Goal: Navigation & Orientation: Understand site structure

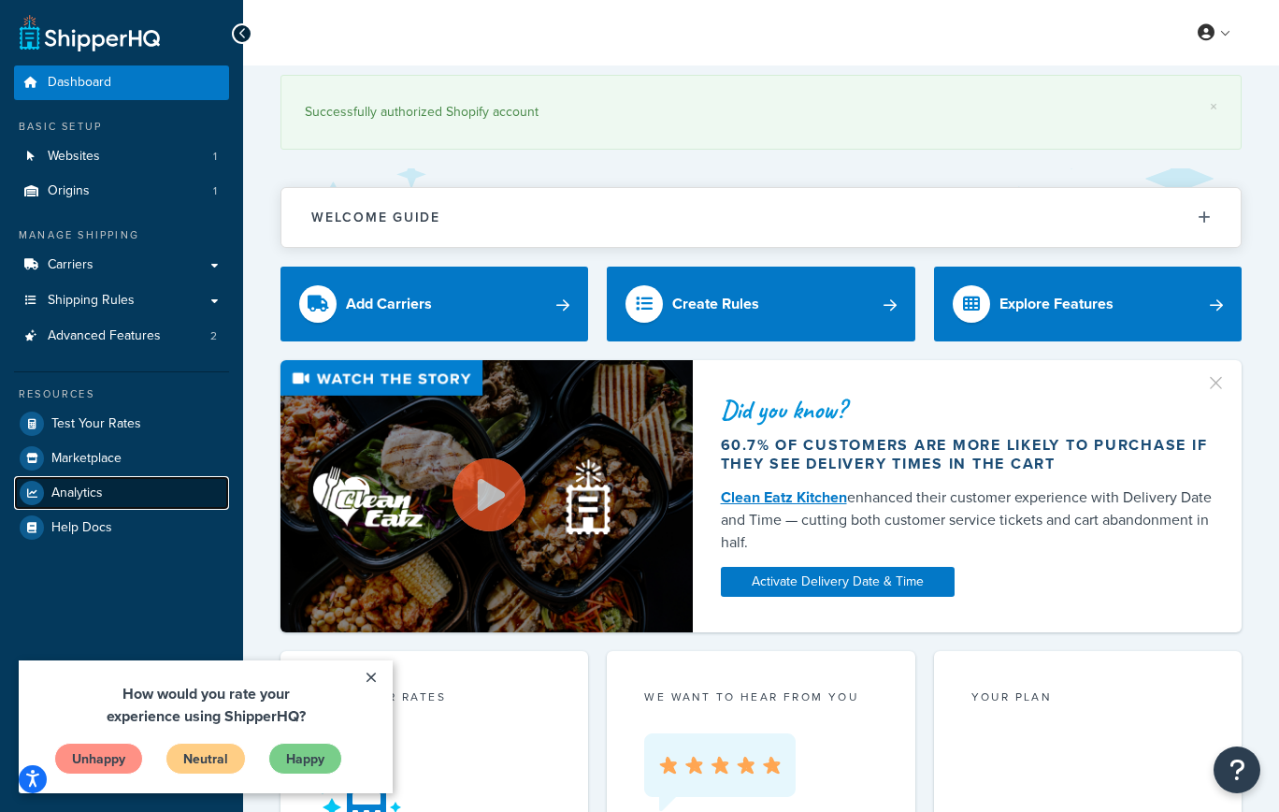
click at [76, 486] on span "Analytics" at bounding box center [76, 493] width 51 height 16
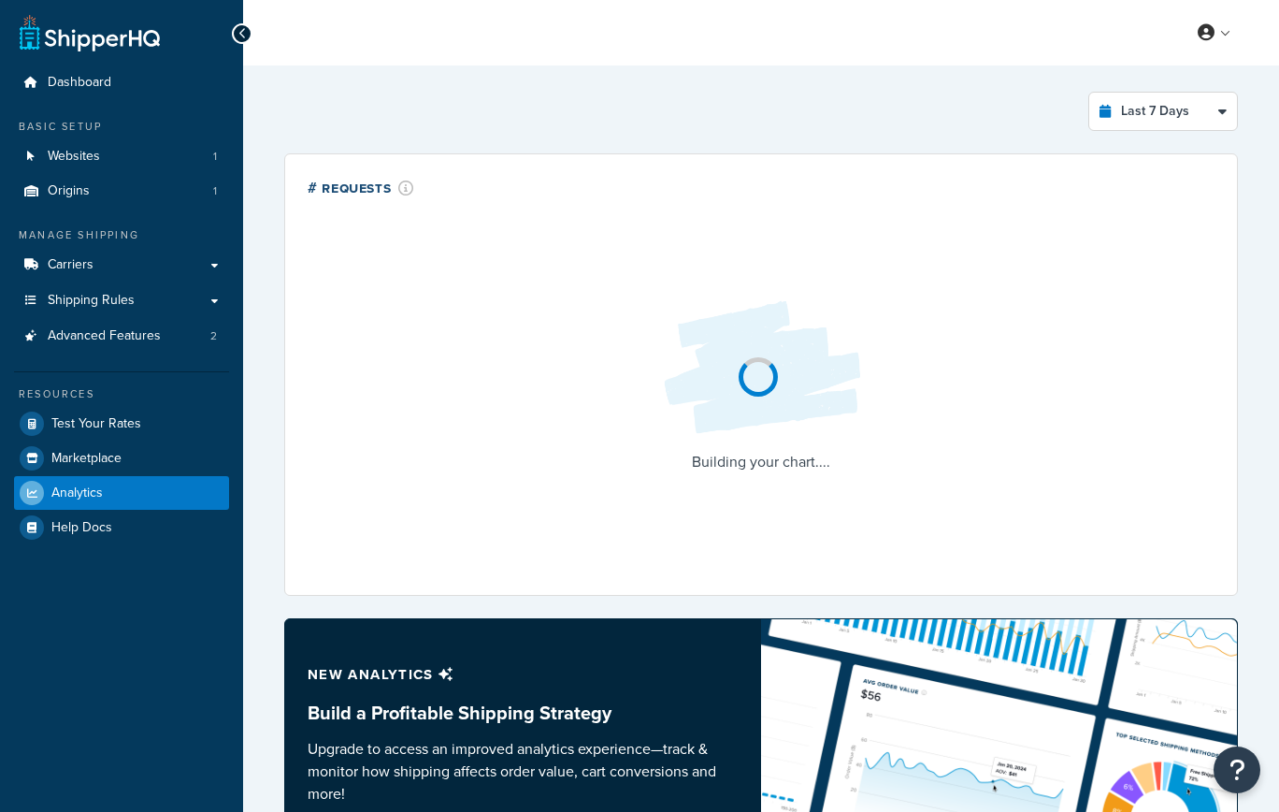
select select "last_7_days"
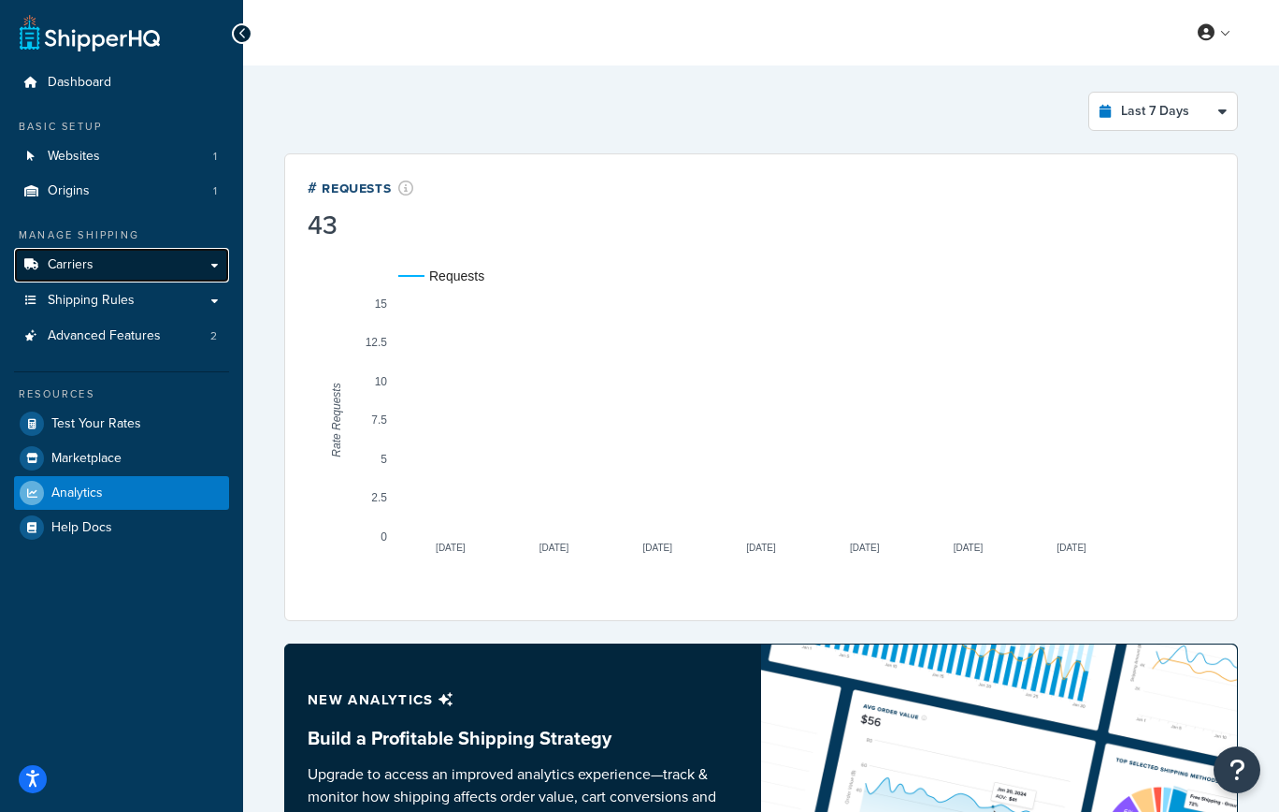
click at [217, 256] on link "Carriers" at bounding box center [121, 265] width 215 height 35
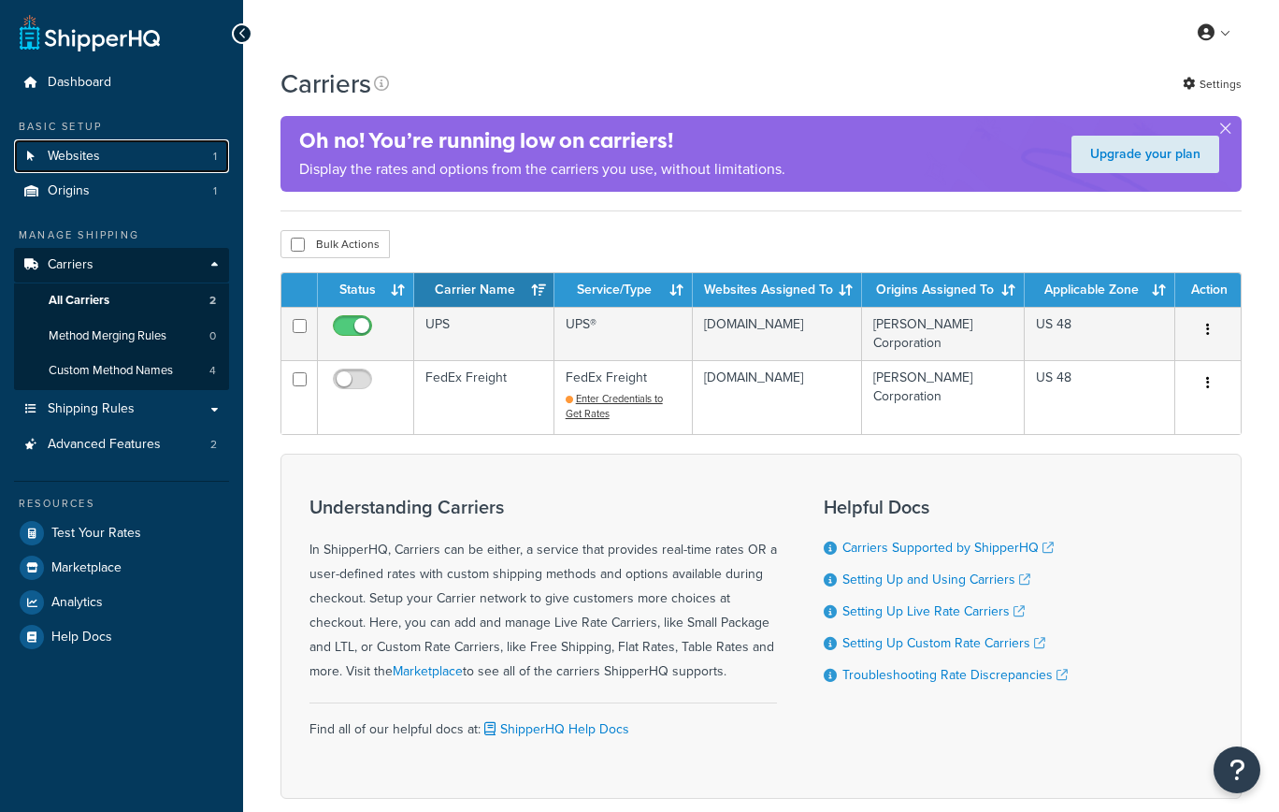
click at [68, 154] on span "Websites" at bounding box center [74, 157] width 52 height 16
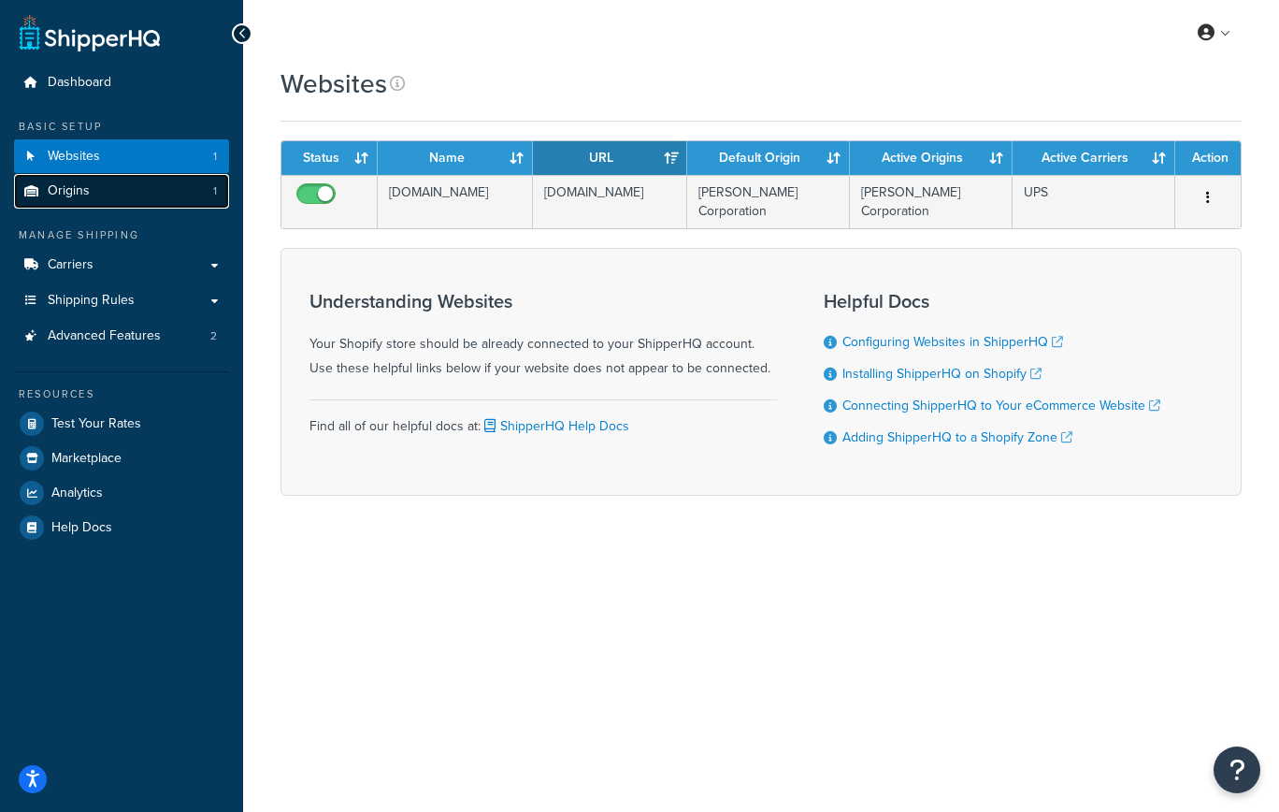
click at [95, 181] on link "Origins 1" at bounding box center [121, 191] width 215 height 35
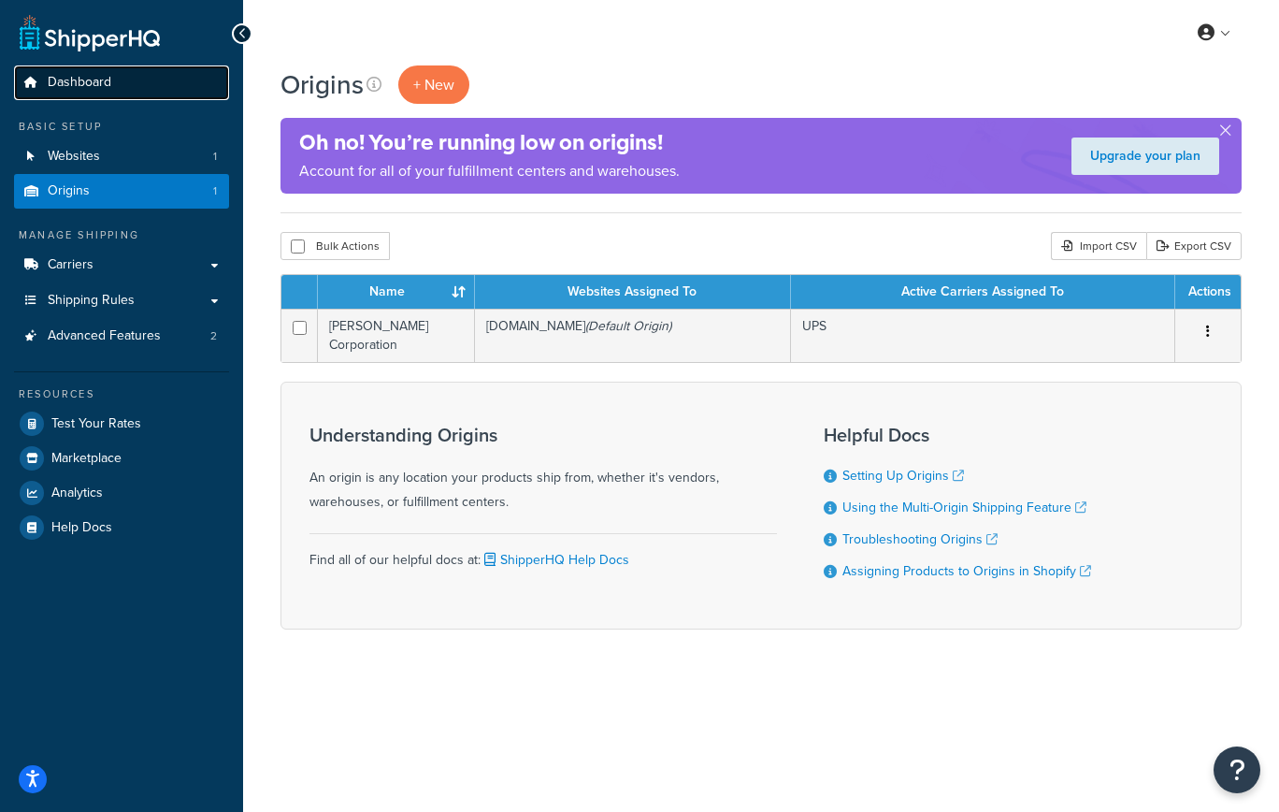
click at [71, 83] on span "Dashboard" at bounding box center [80, 83] width 64 height 16
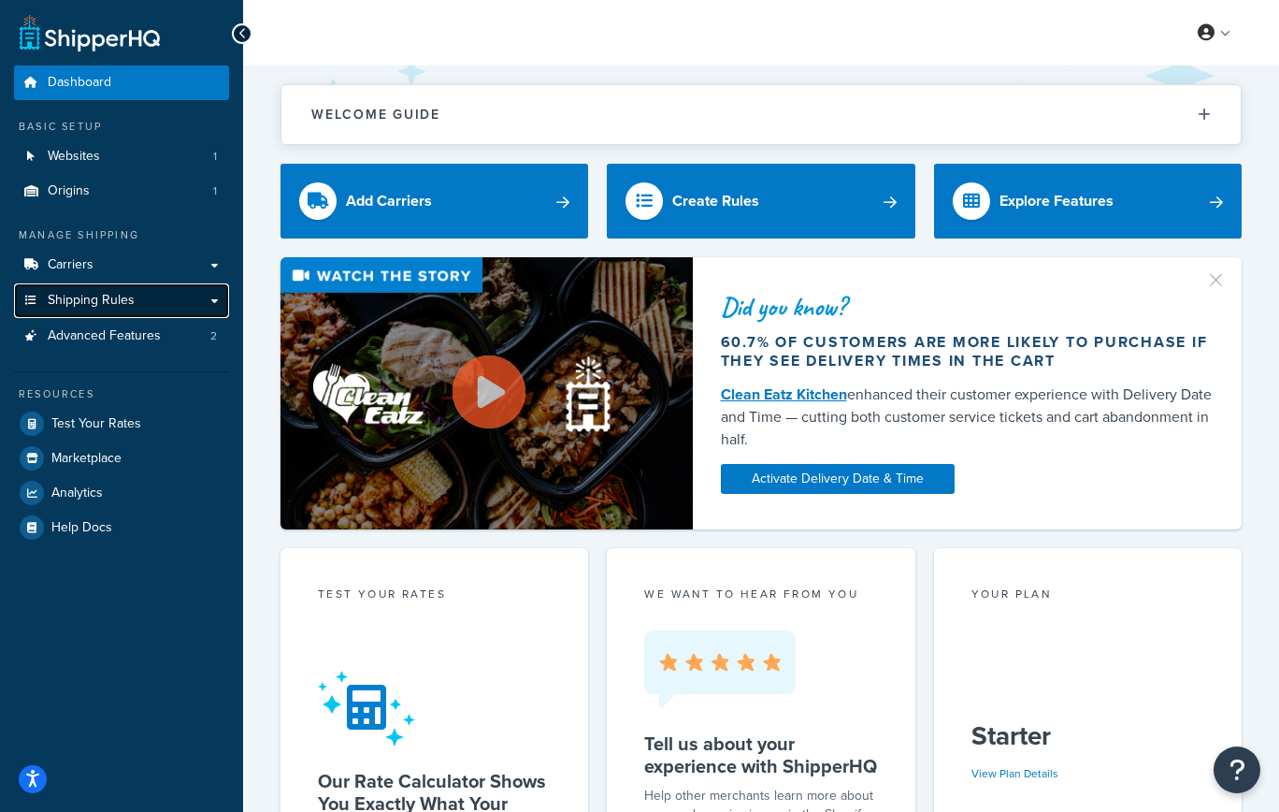
click at [218, 295] on link "Shipping Rules" at bounding box center [121, 300] width 215 height 35
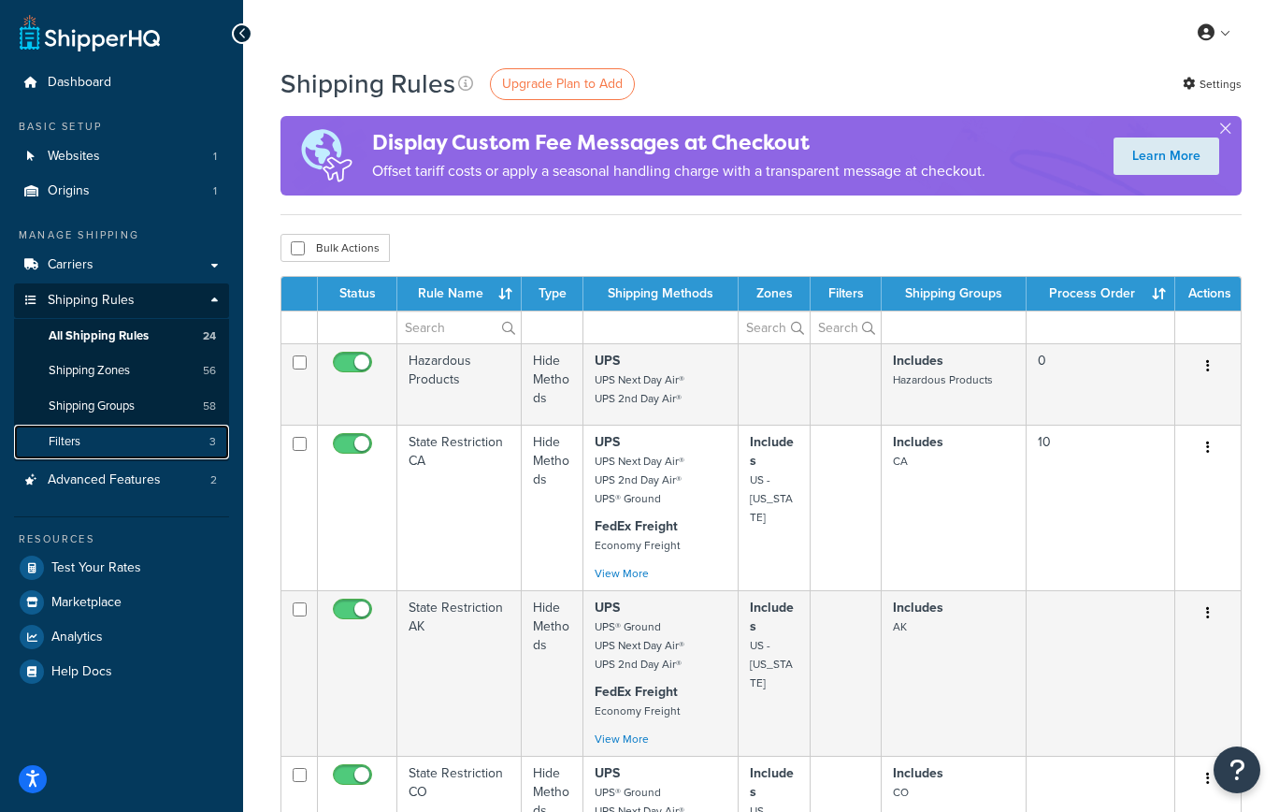
click at [66, 437] on span "Filters" at bounding box center [65, 442] width 32 height 16
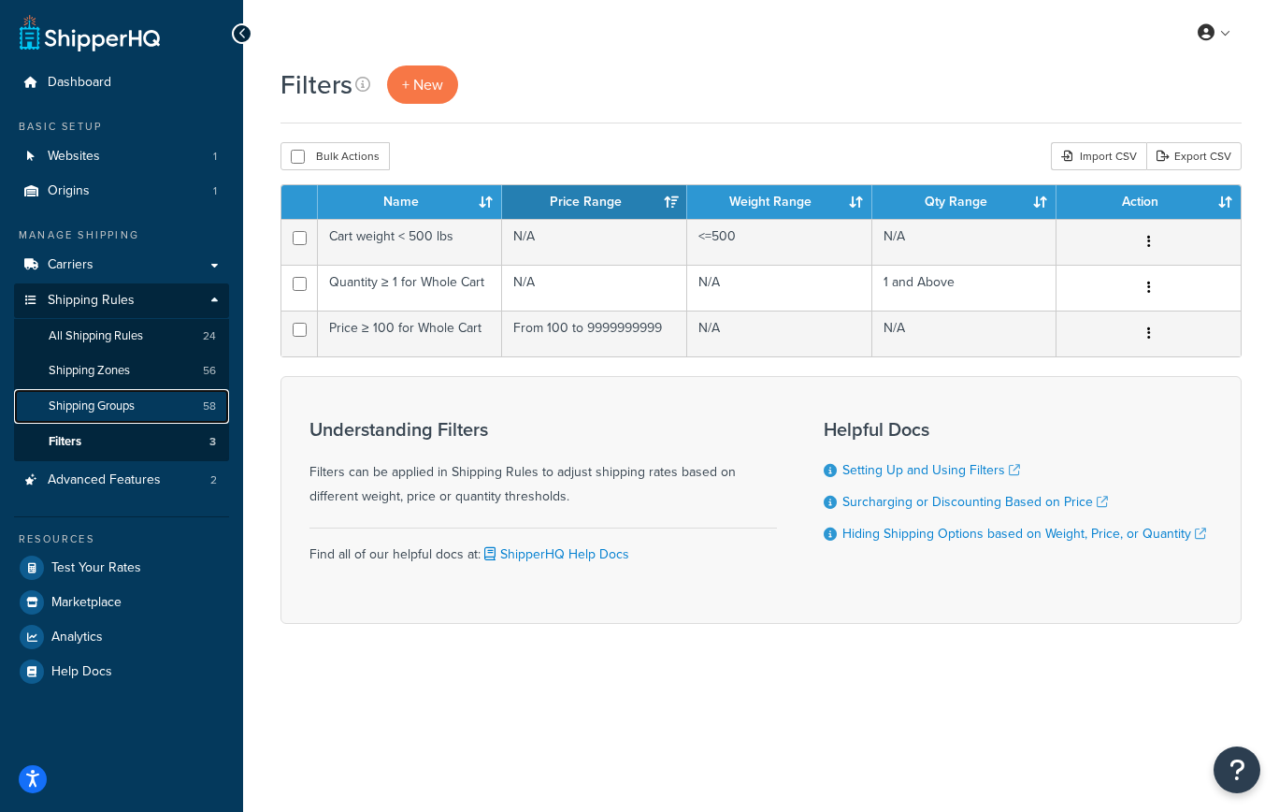
click at [82, 411] on span "Shipping Groups" at bounding box center [92, 406] width 86 height 16
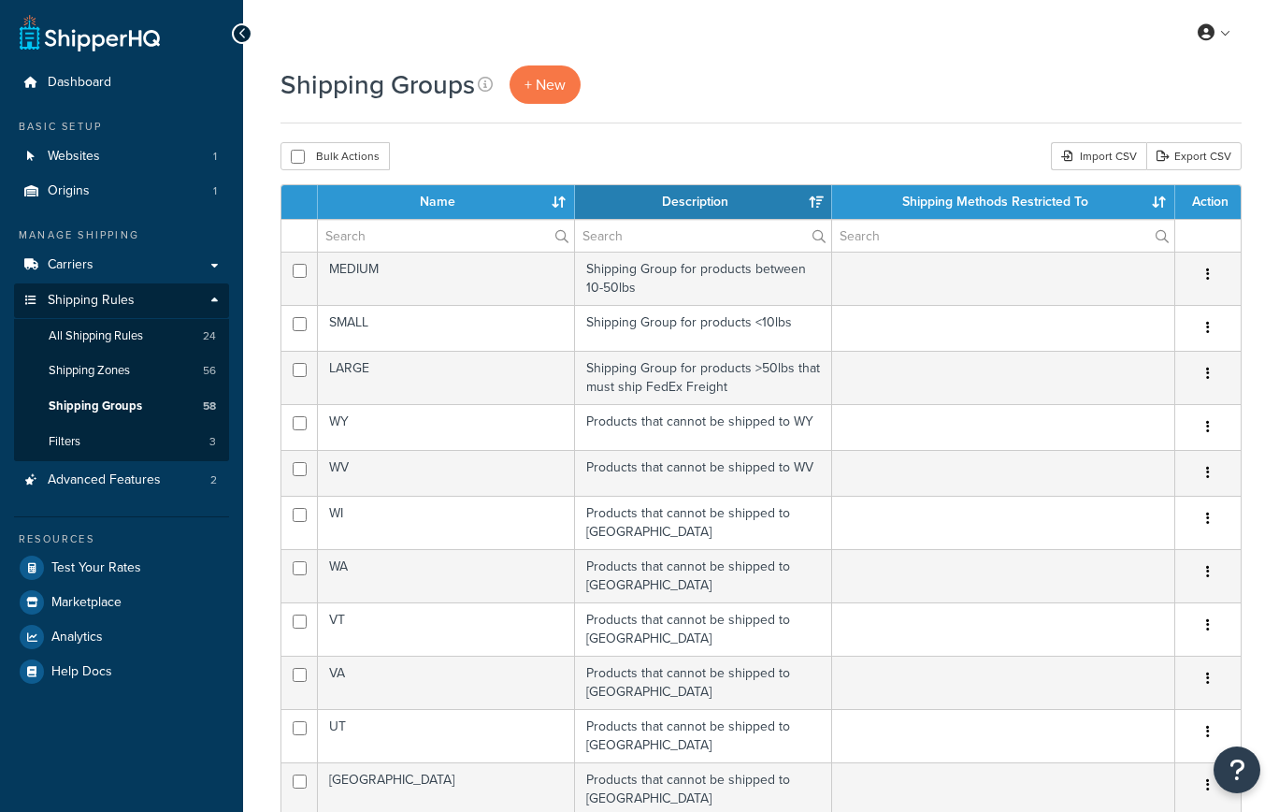
select select "15"
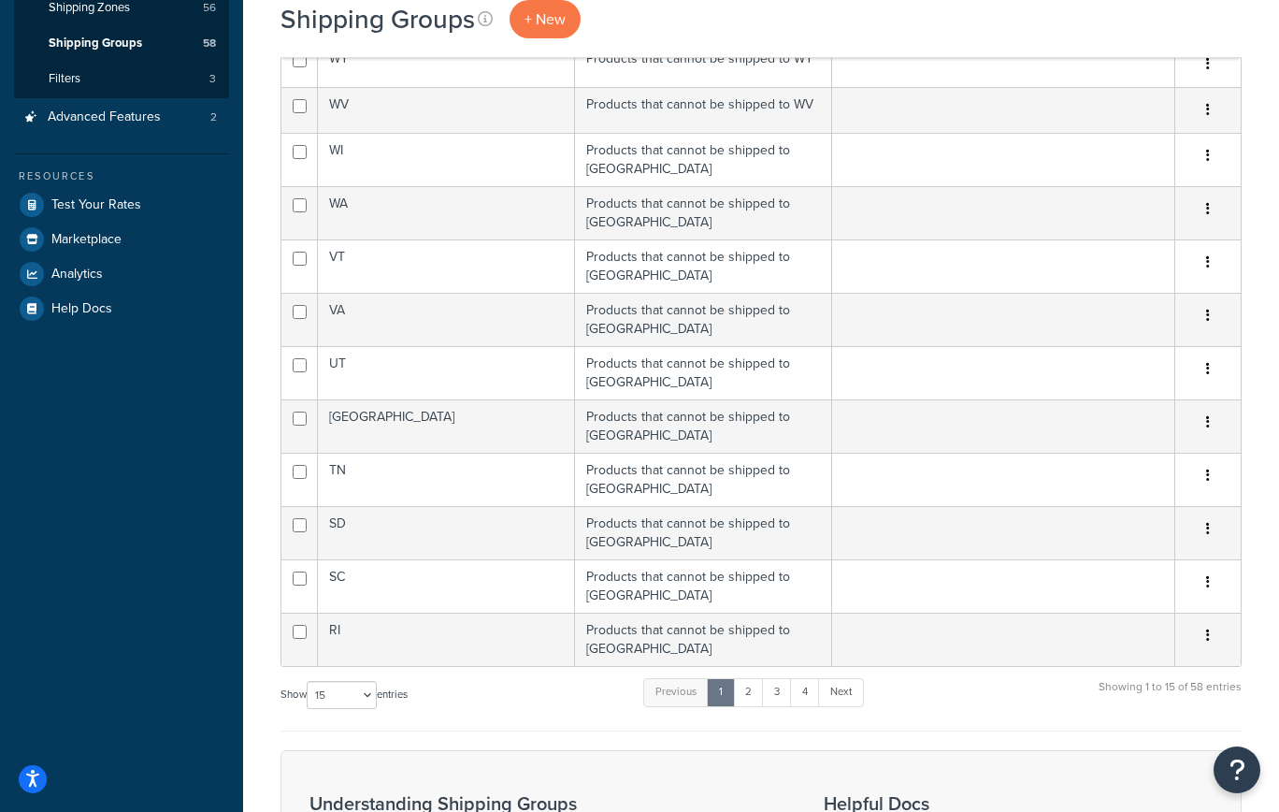
scroll to position [364, 0]
click at [815, 677] on link "4" at bounding box center [805, 691] width 30 height 28
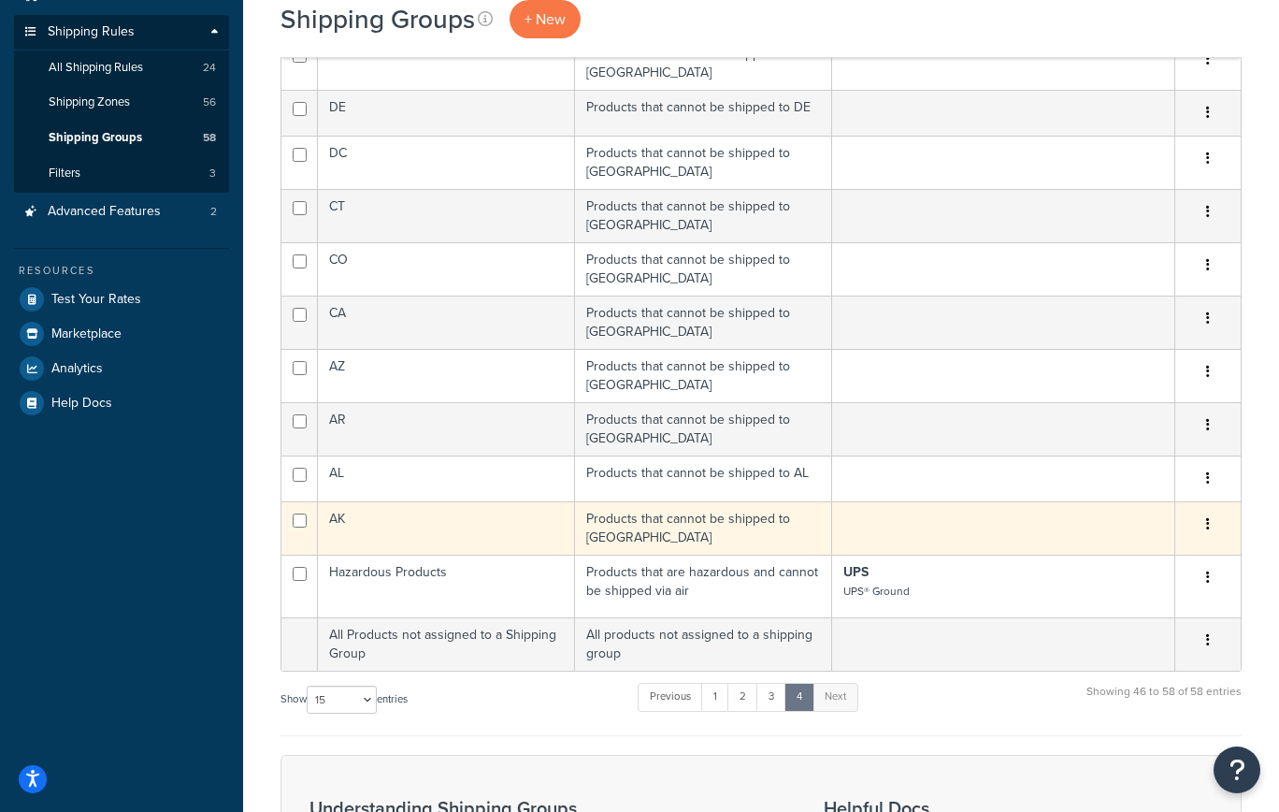
scroll to position [265, 0]
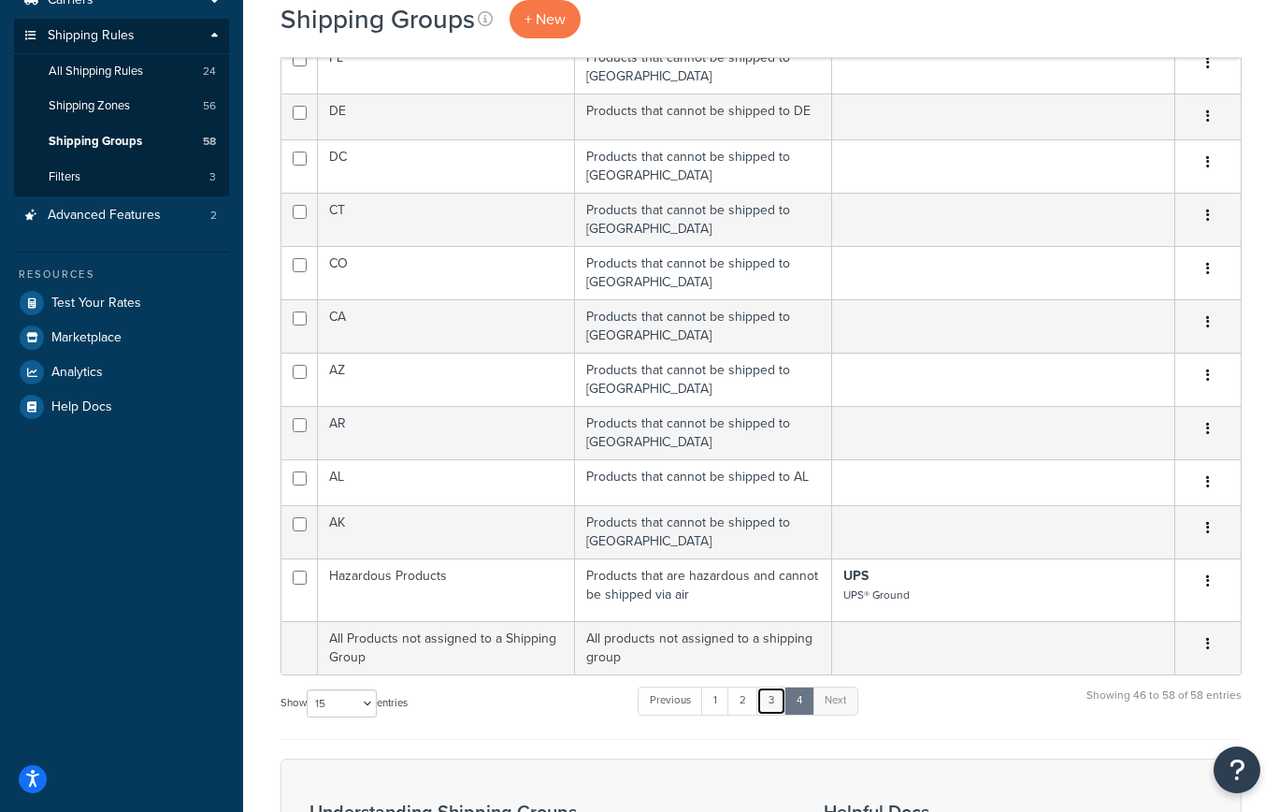
click at [768, 686] on link "3" at bounding box center [771, 700] width 30 height 28
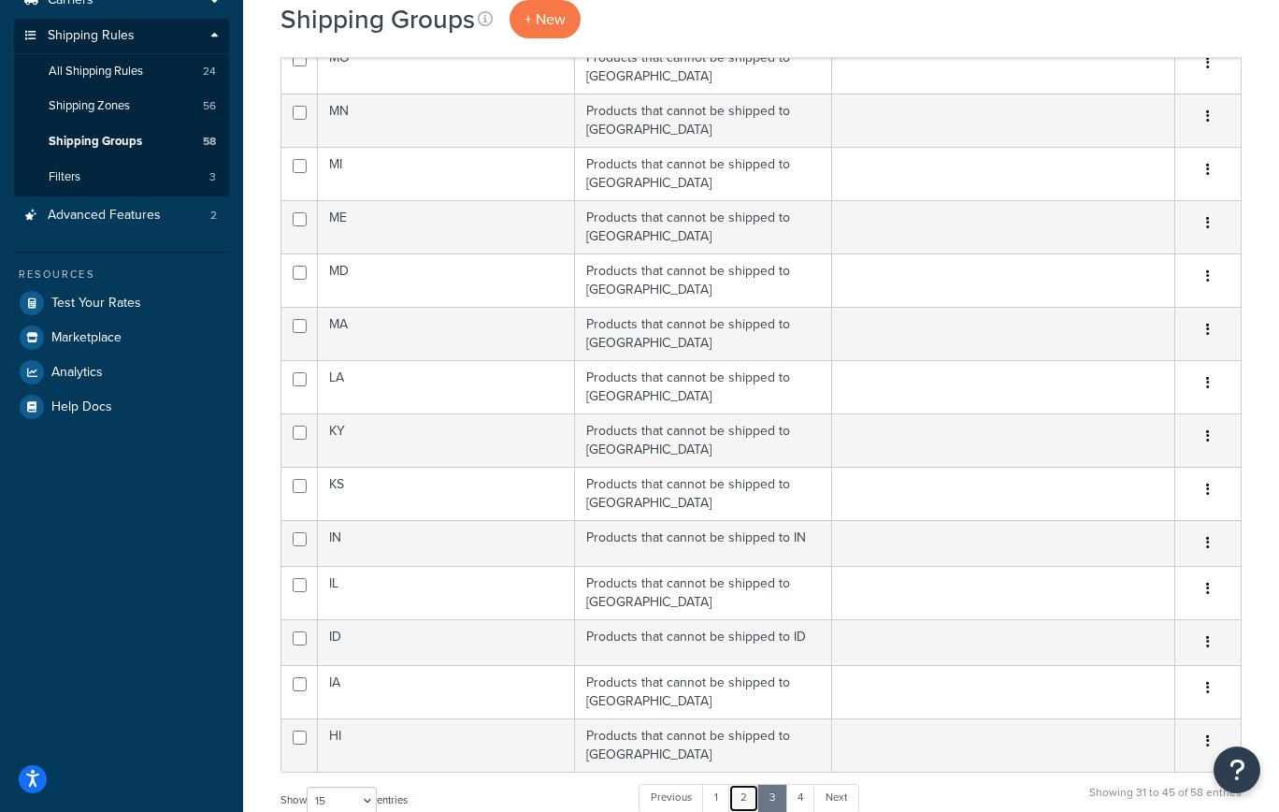
click at [753, 784] on link "2" at bounding box center [743, 798] width 31 height 28
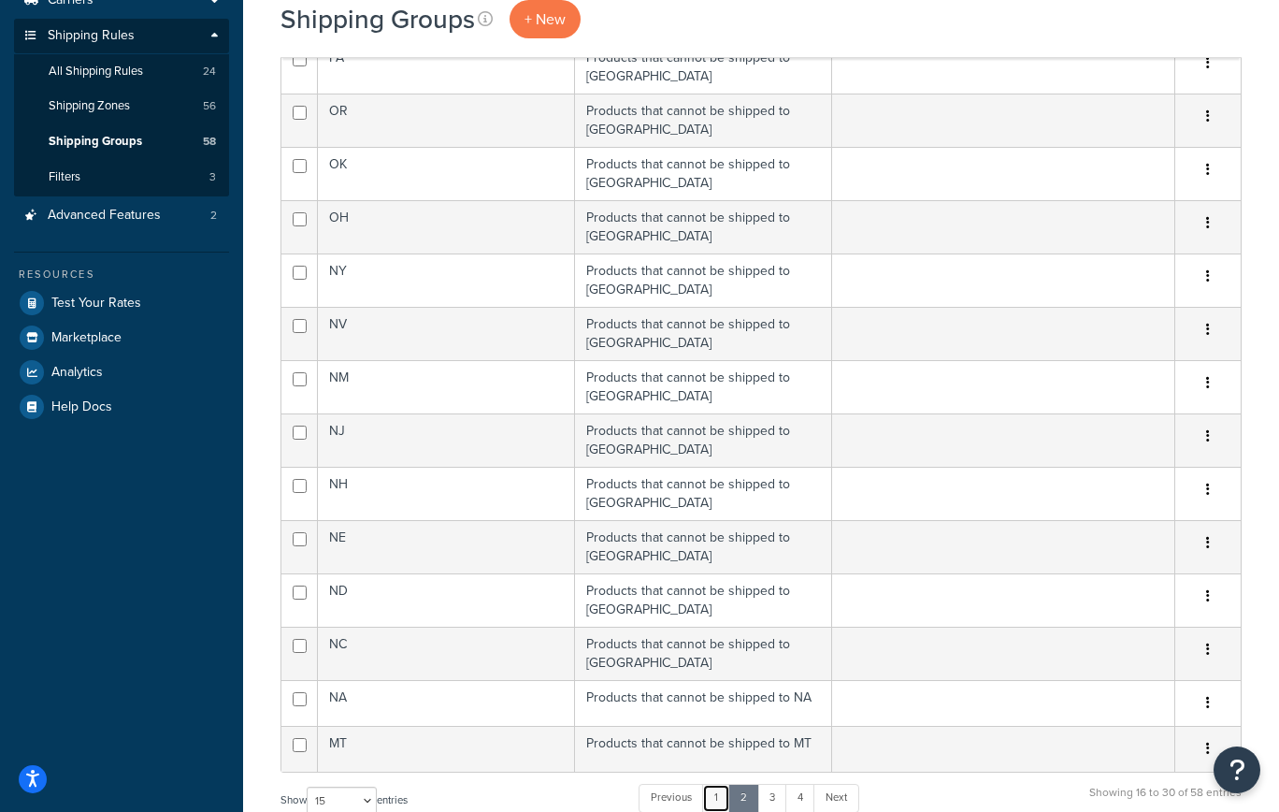
click at [714, 784] on link "1" at bounding box center [716, 798] width 28 height 28
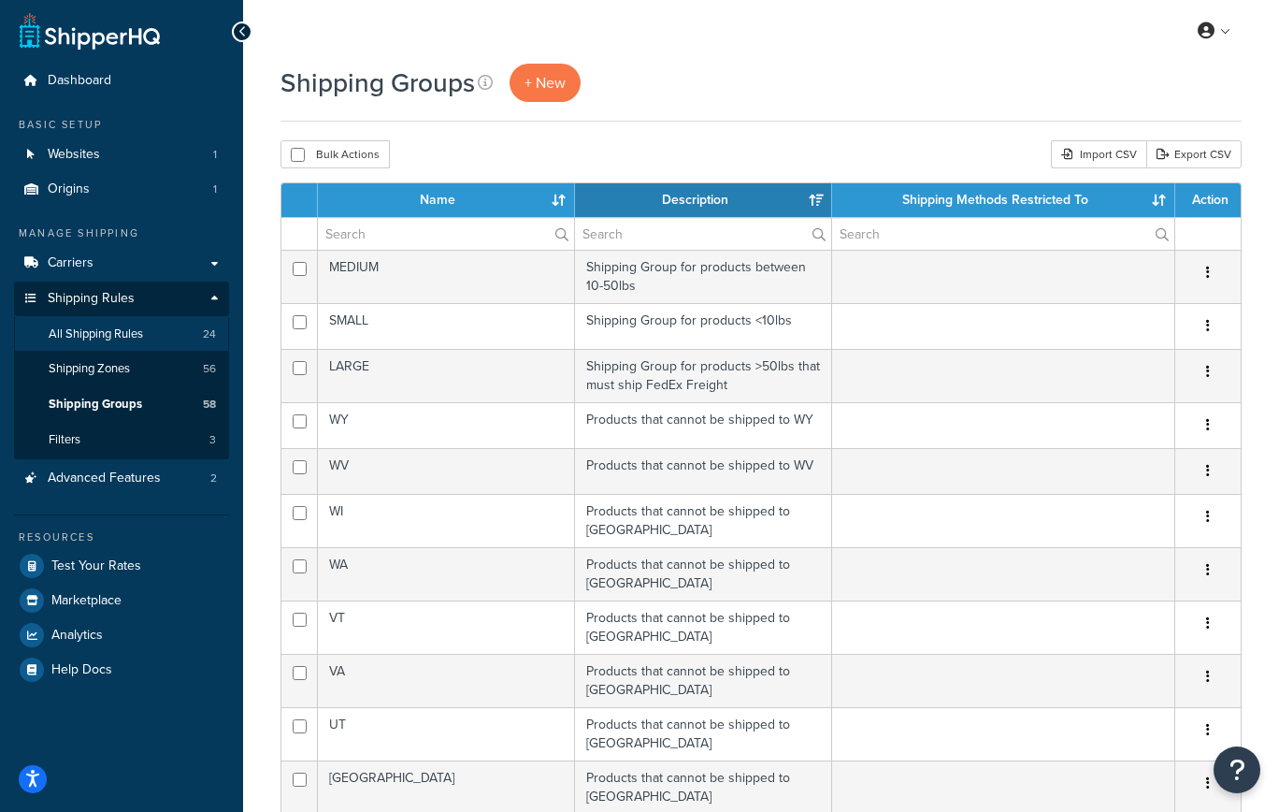
scroll to position [0, 0]
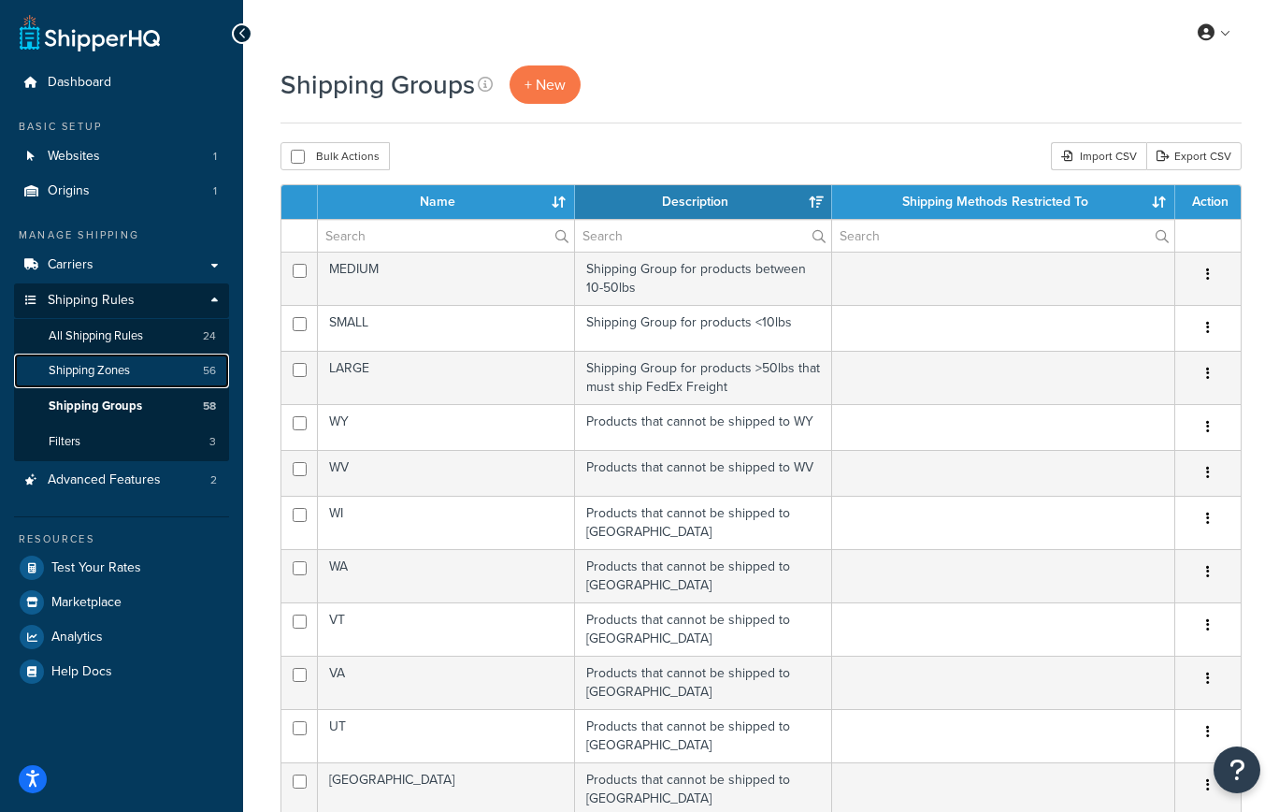
click at [92, 367] on span "Shipping Zones" at bounding box center [89, 371] width 81 height 16
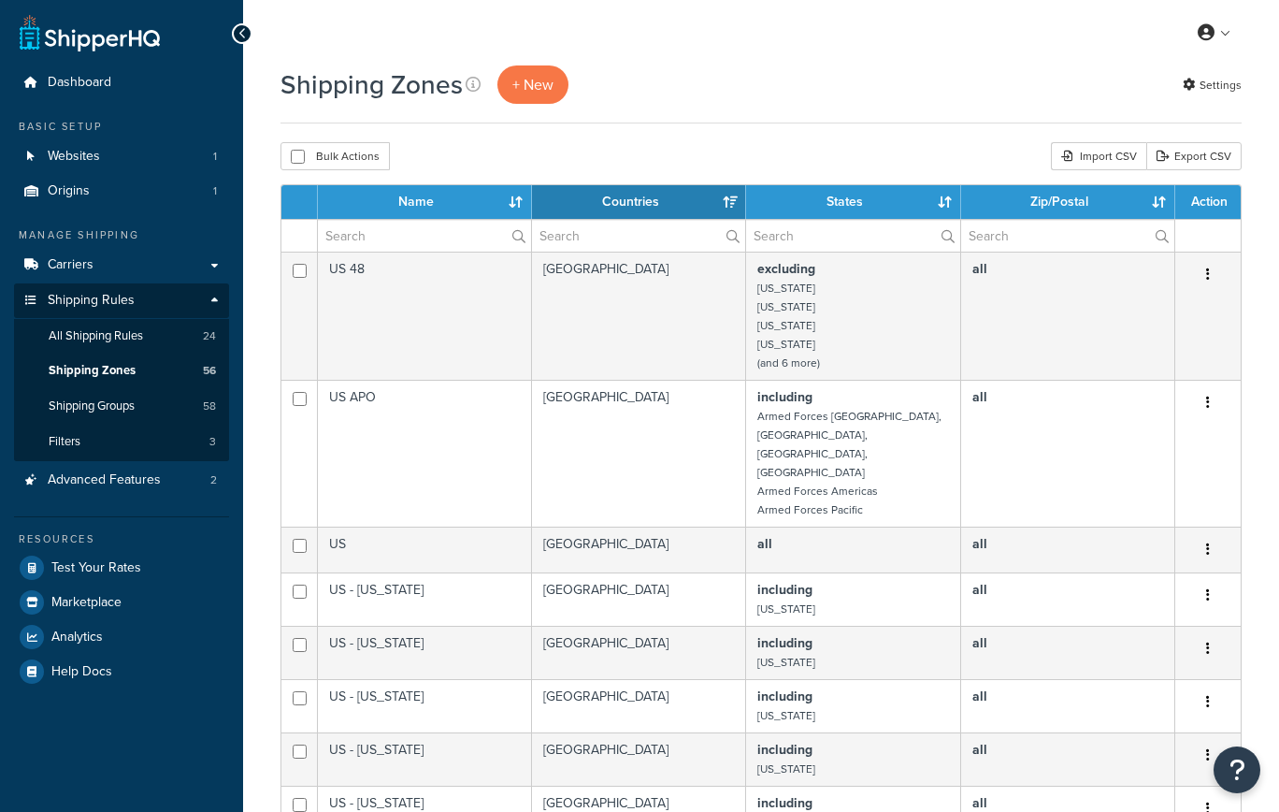
select select "15"
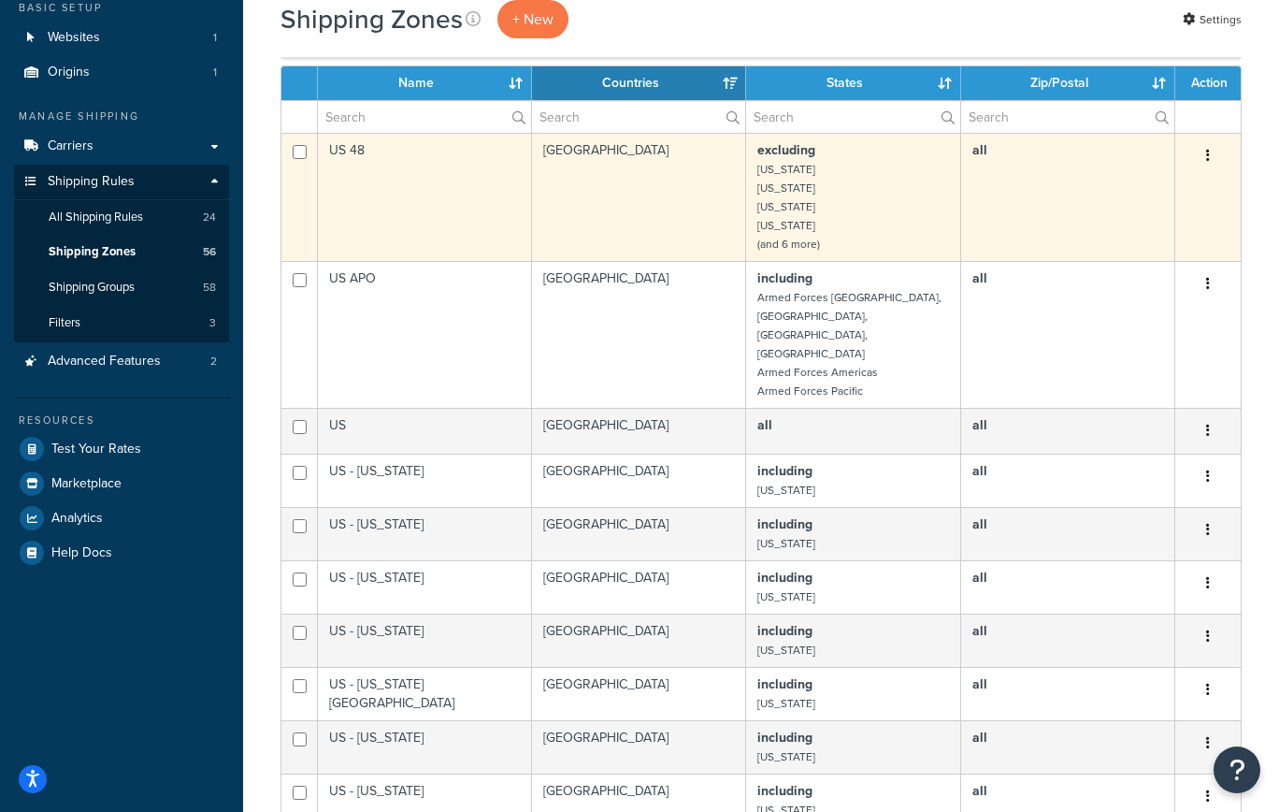
scroll to position [88, 0]
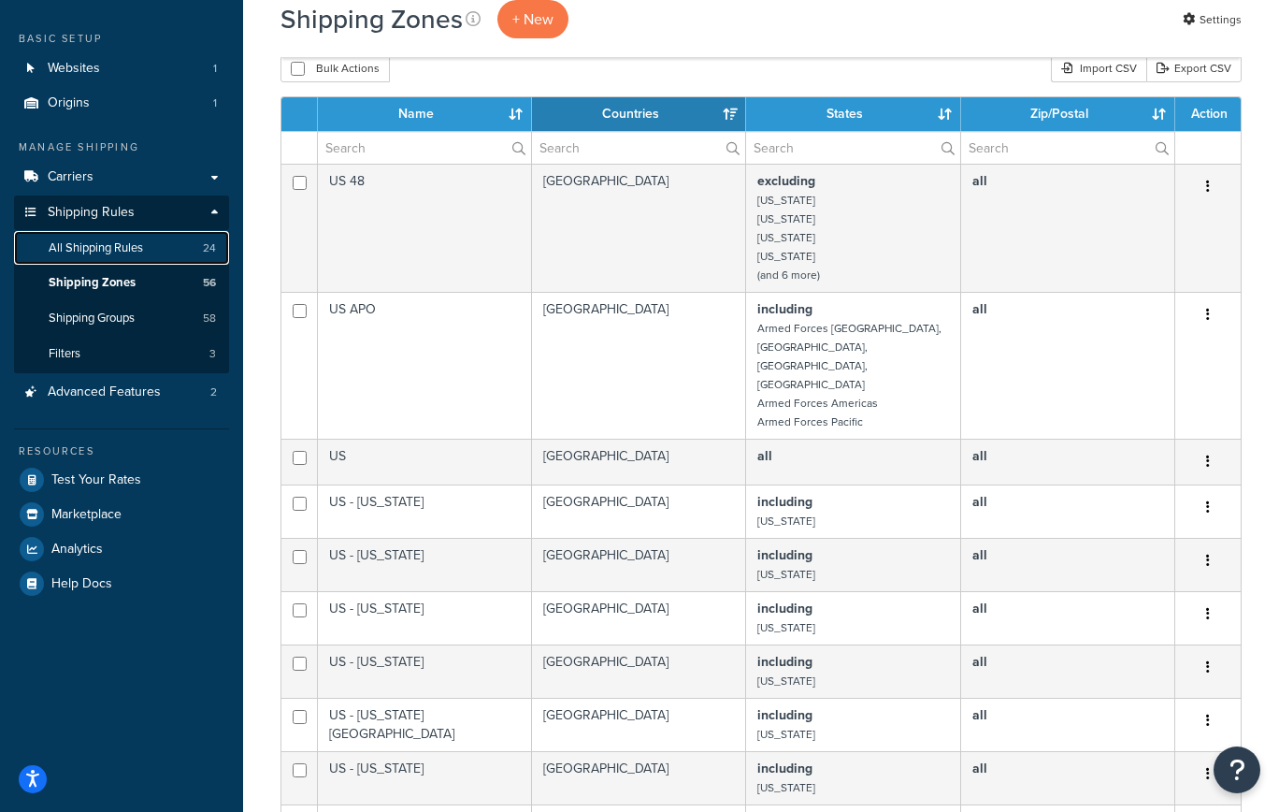
click at [96, 246] on span "All Shipping Rules" at bounding box center [96, 248] width 94 height 16
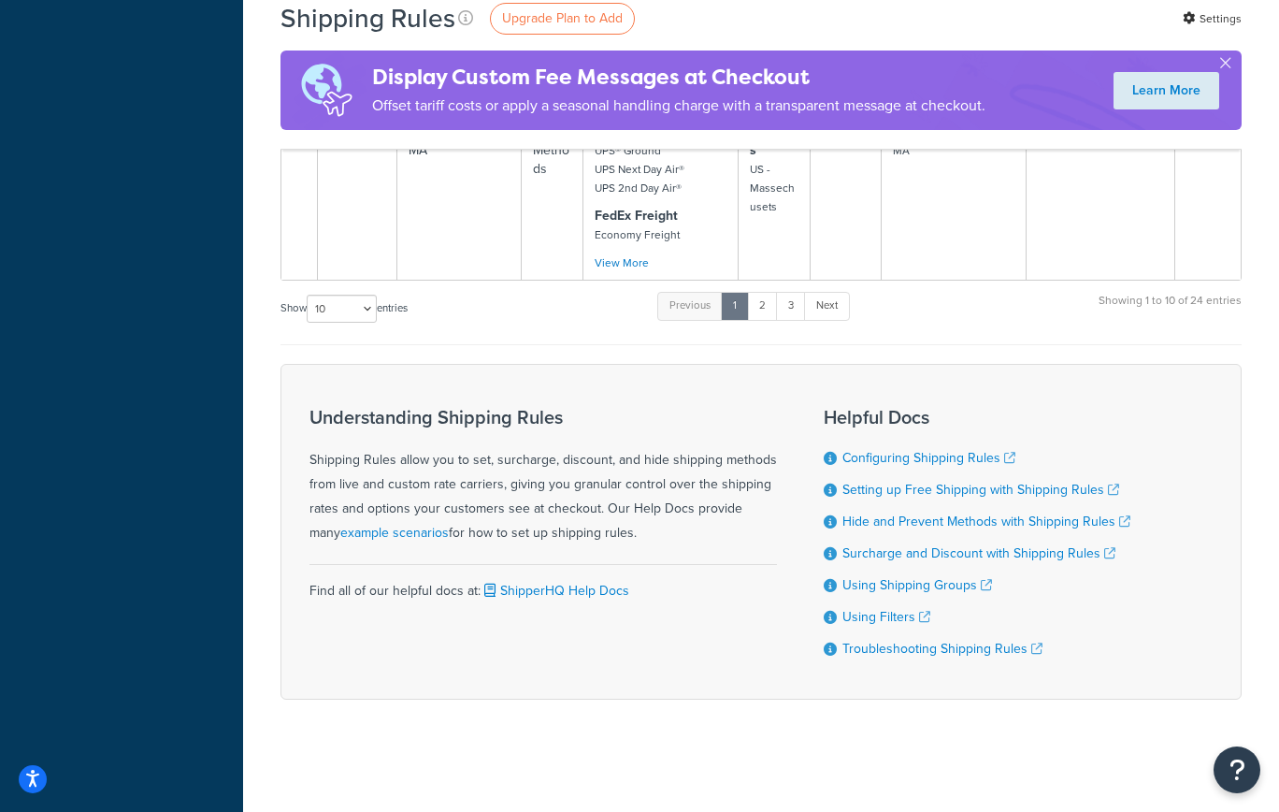
scroll to position [1659, 0]
click at [762, 302] on link "2" at bounding box center [762, 306] width 31 height 28
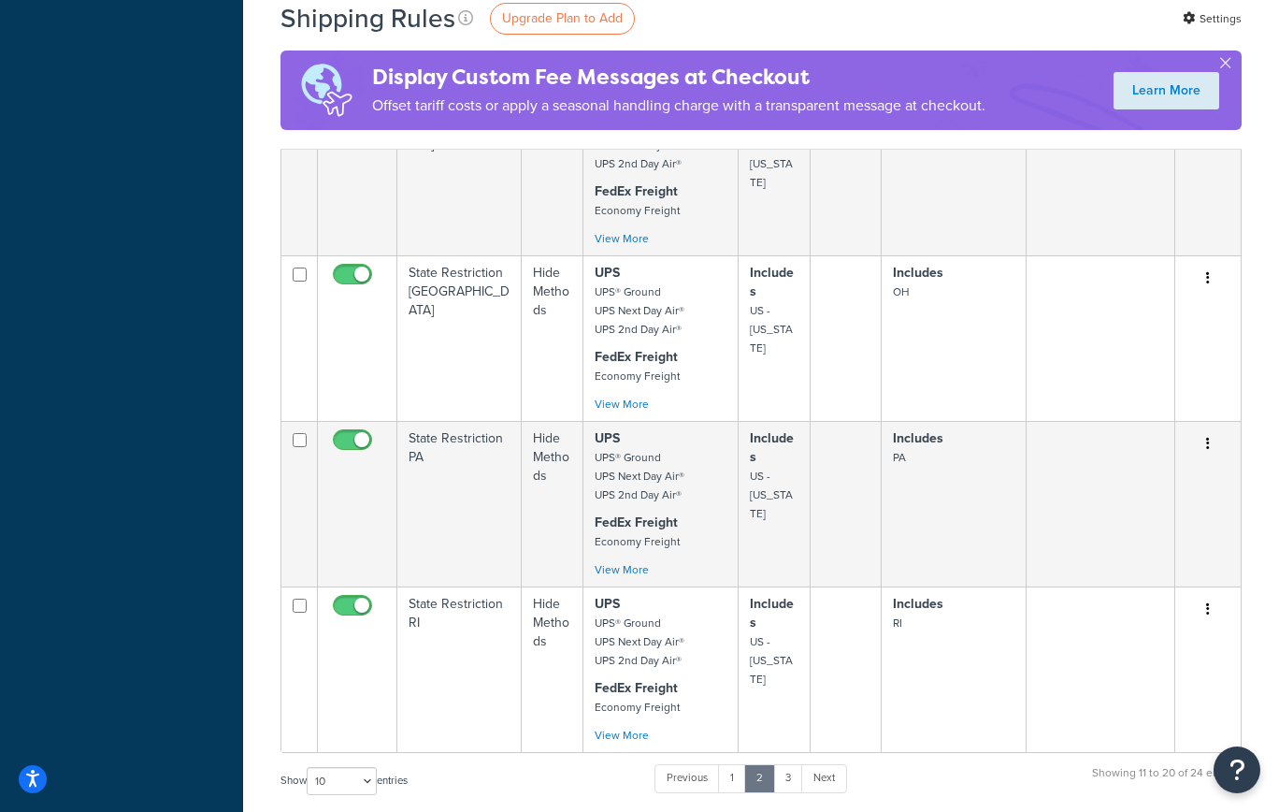
scroll to position [1744, 0]
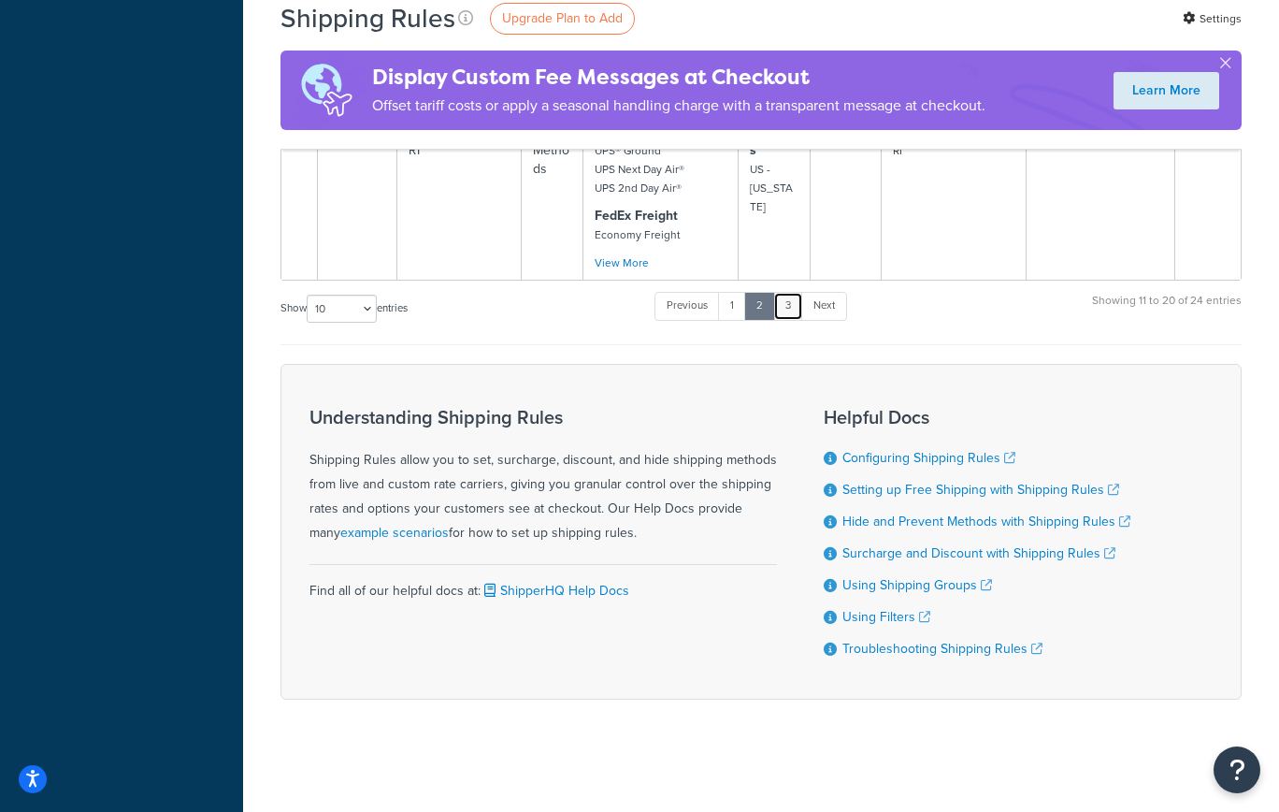
click at [785, 303] on link "3" at bounding box center [788, 306] width 30 height 28
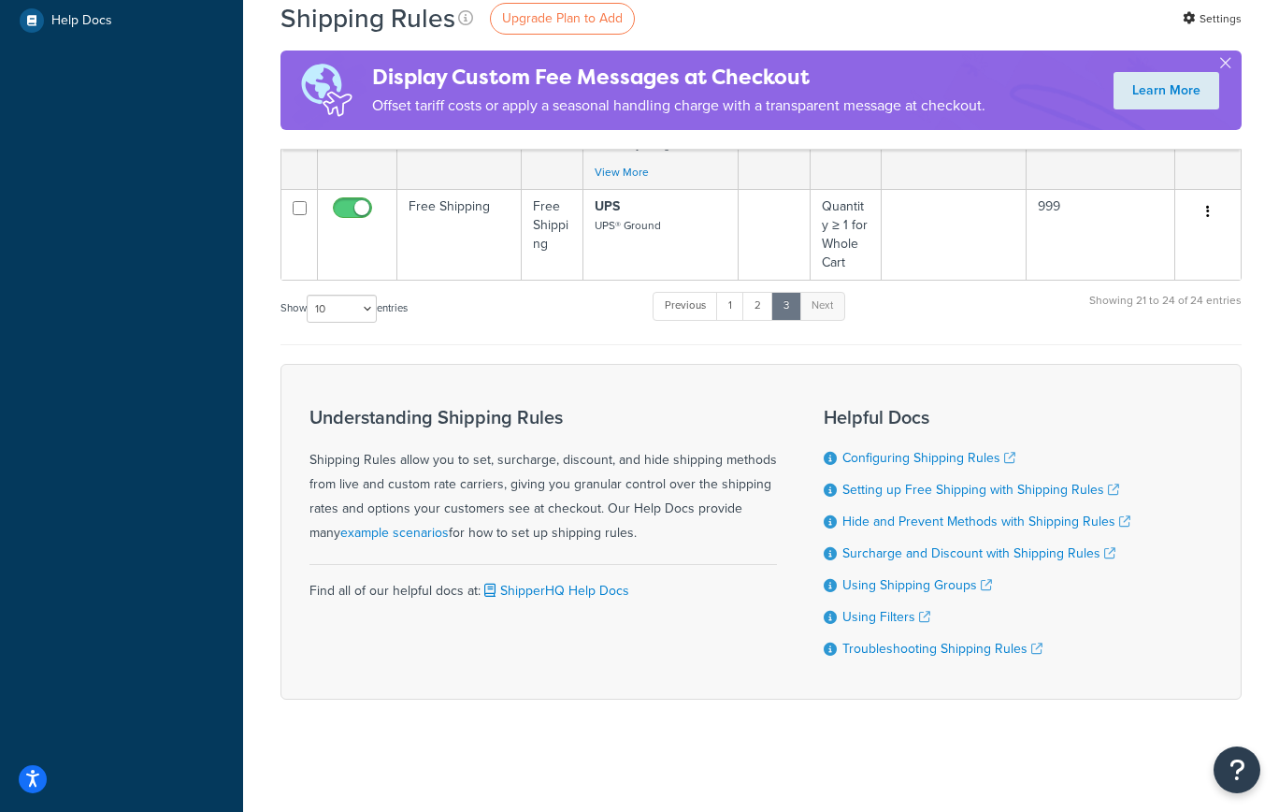
scroll to position [663, 0]
click at [731, 304] on link "1" at bounding box center [730, 306] width 28 height 28
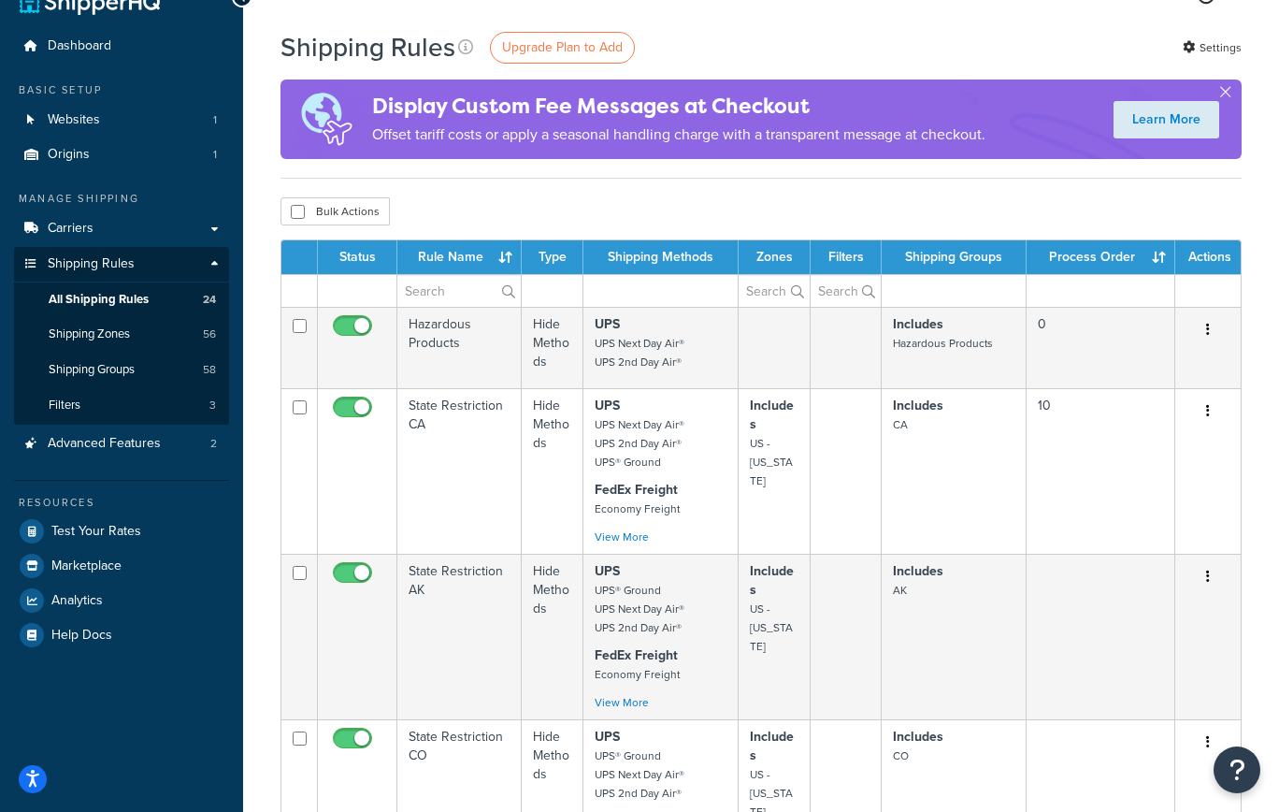
scroll to position [28, 0]
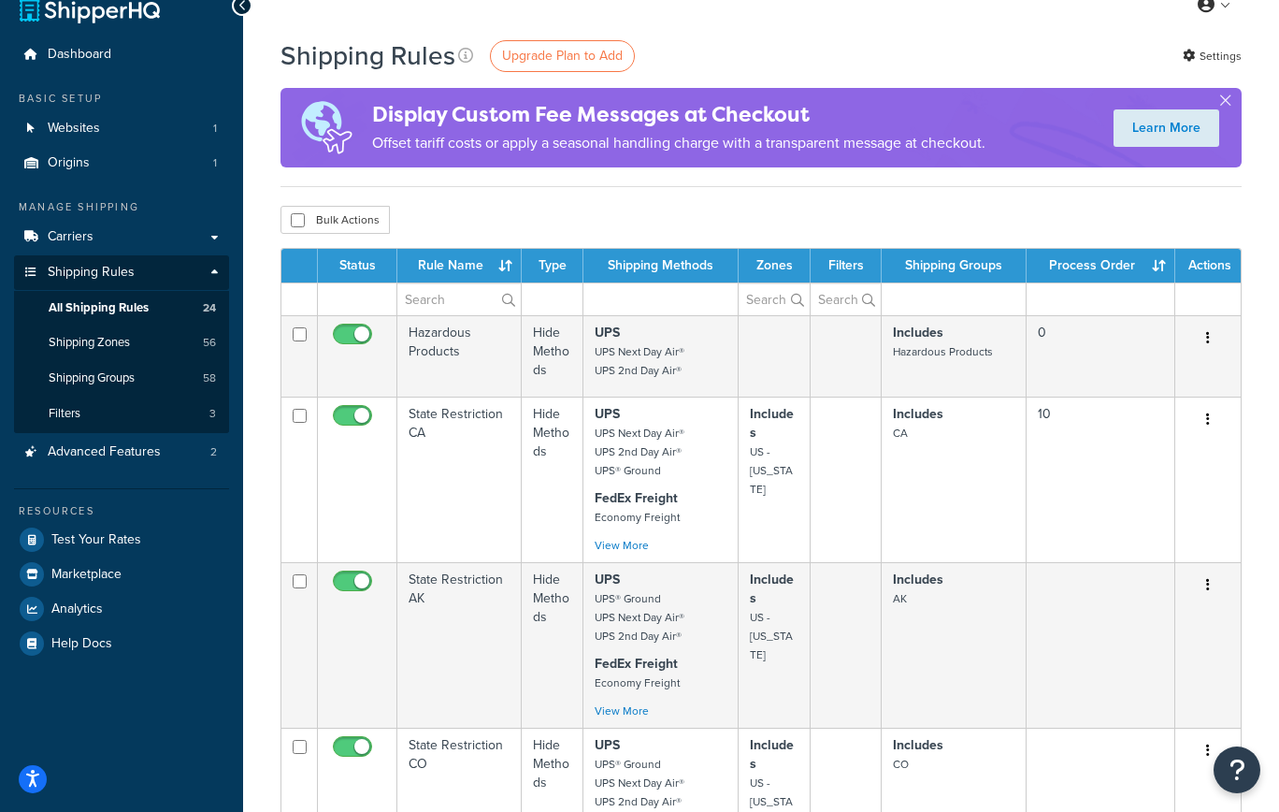
click at [542, 222] on div "Bulk Actions Duplicate [GEOGRAPHIC_DATA]" at bounding box center [761, 220] width 961 height 28
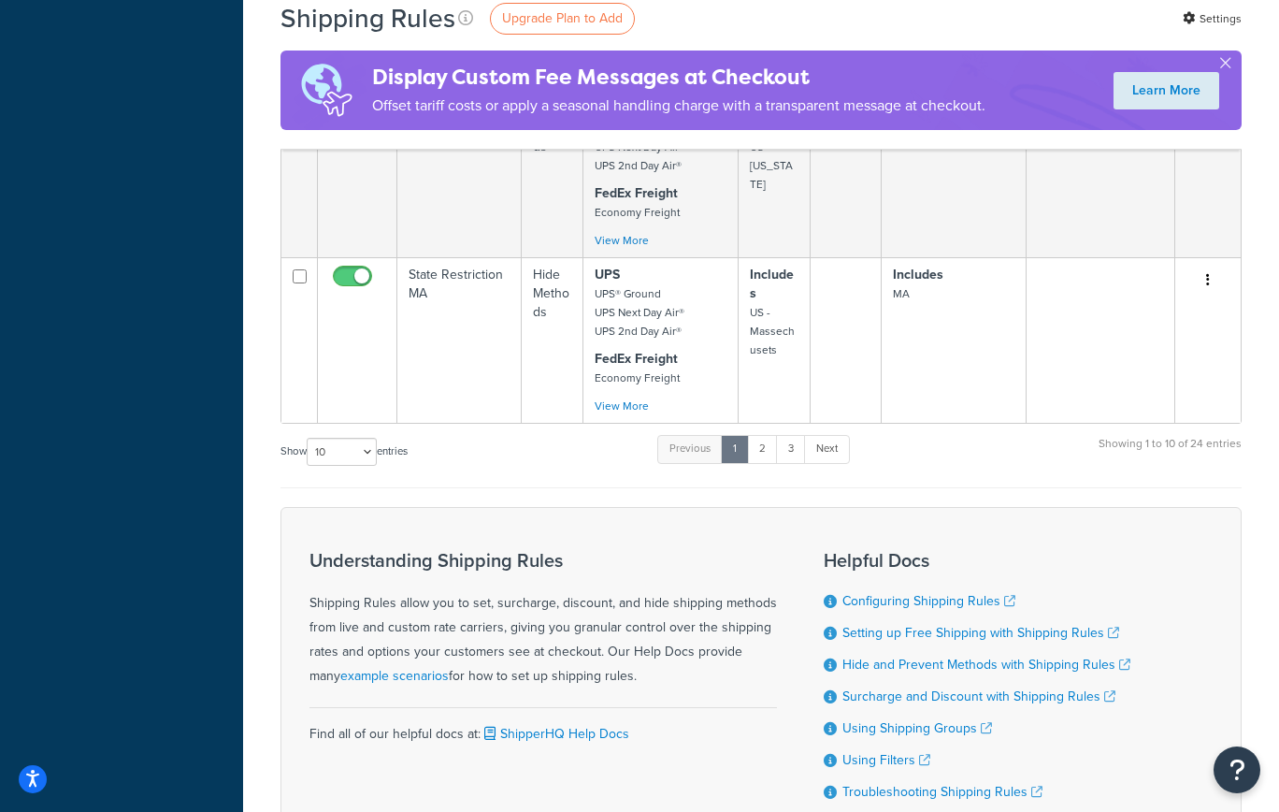
scroll to position [1518, 0]
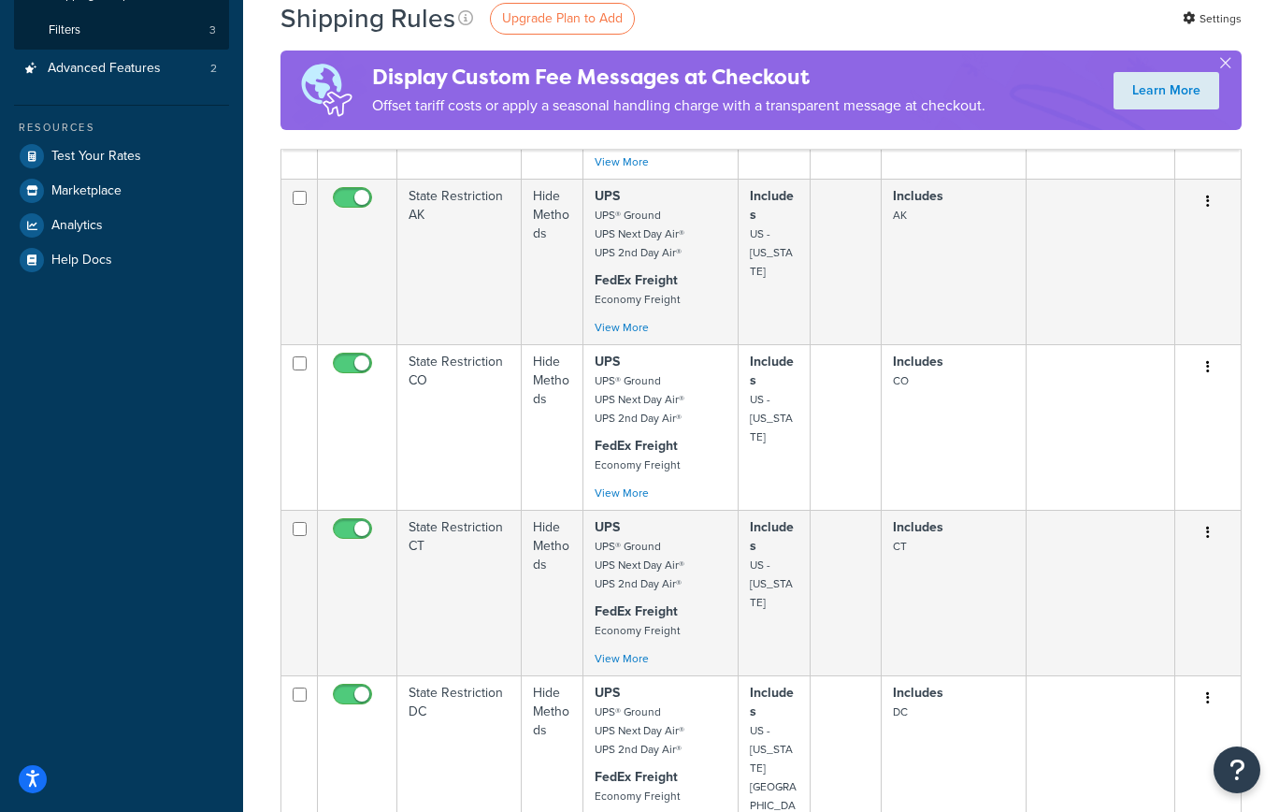
scroll to position [0, 0]
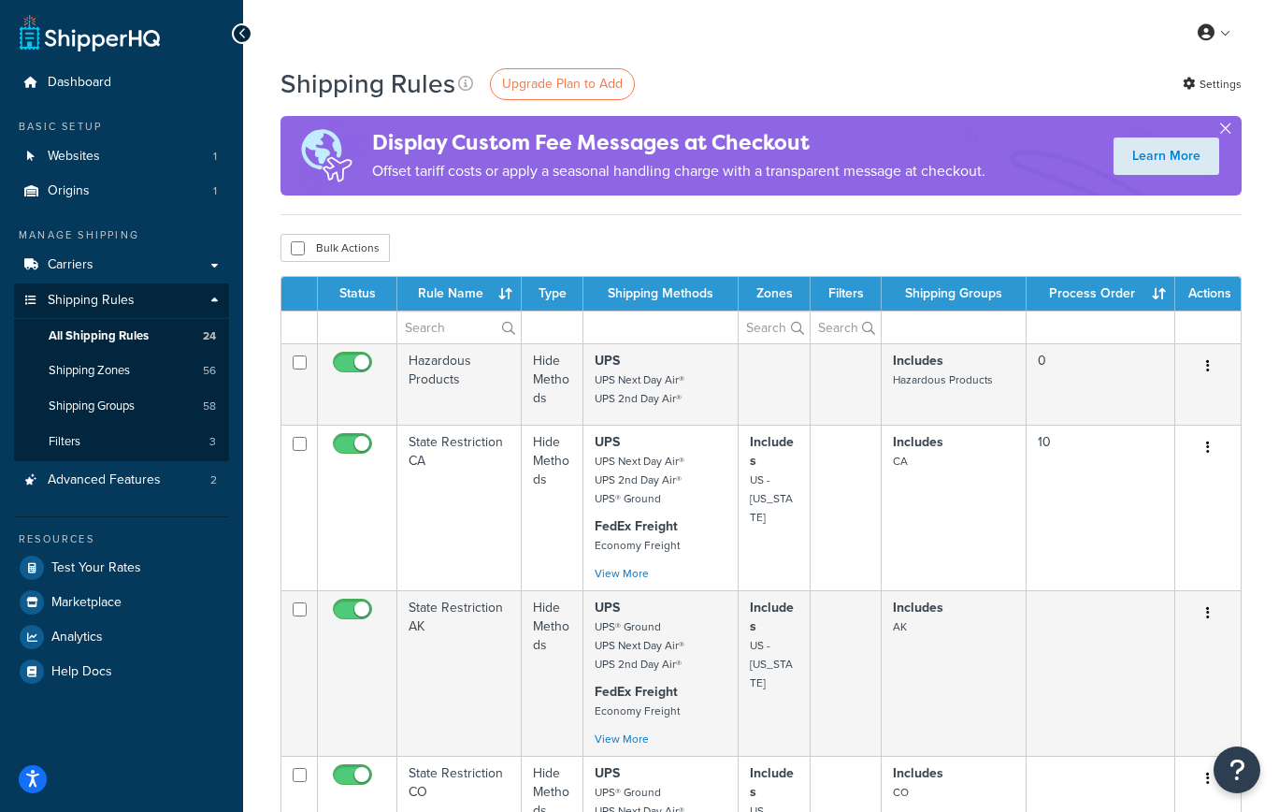
click at [1228, 130] on button "button" at bounding box center [1225, 132] width 5 height 5
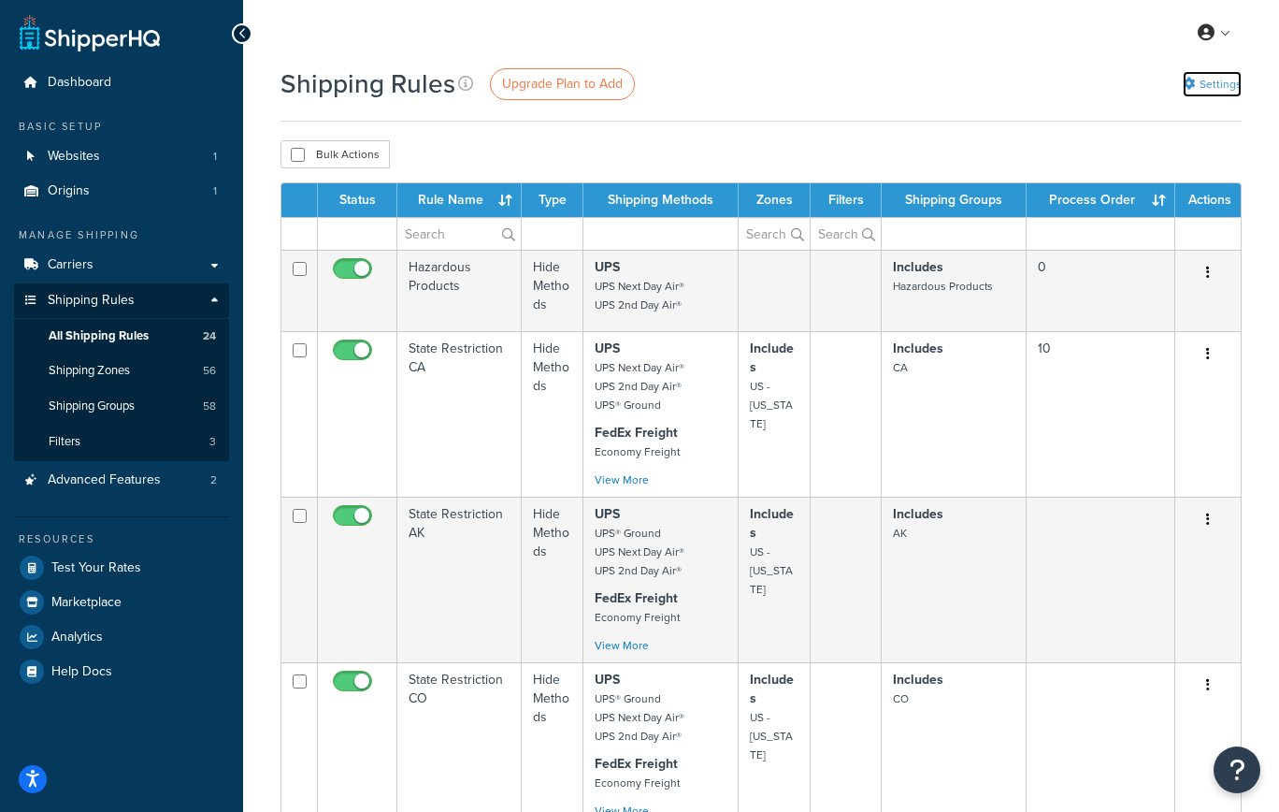
click at [1227, 81] on link "Settings" at bounding box center [1212, 84] width 59 height 26
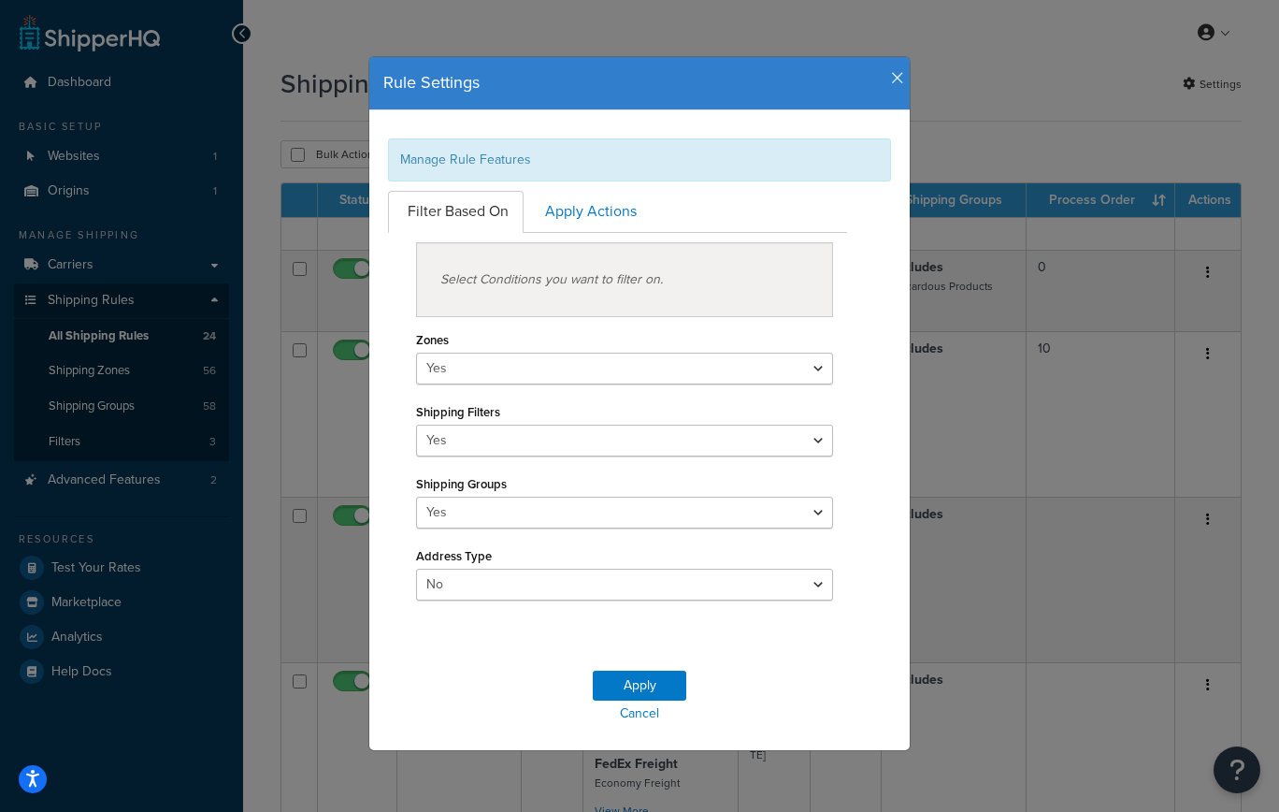
click at [898, 77] on icon "button" at bounding box center [897, 78] width 13 height 17
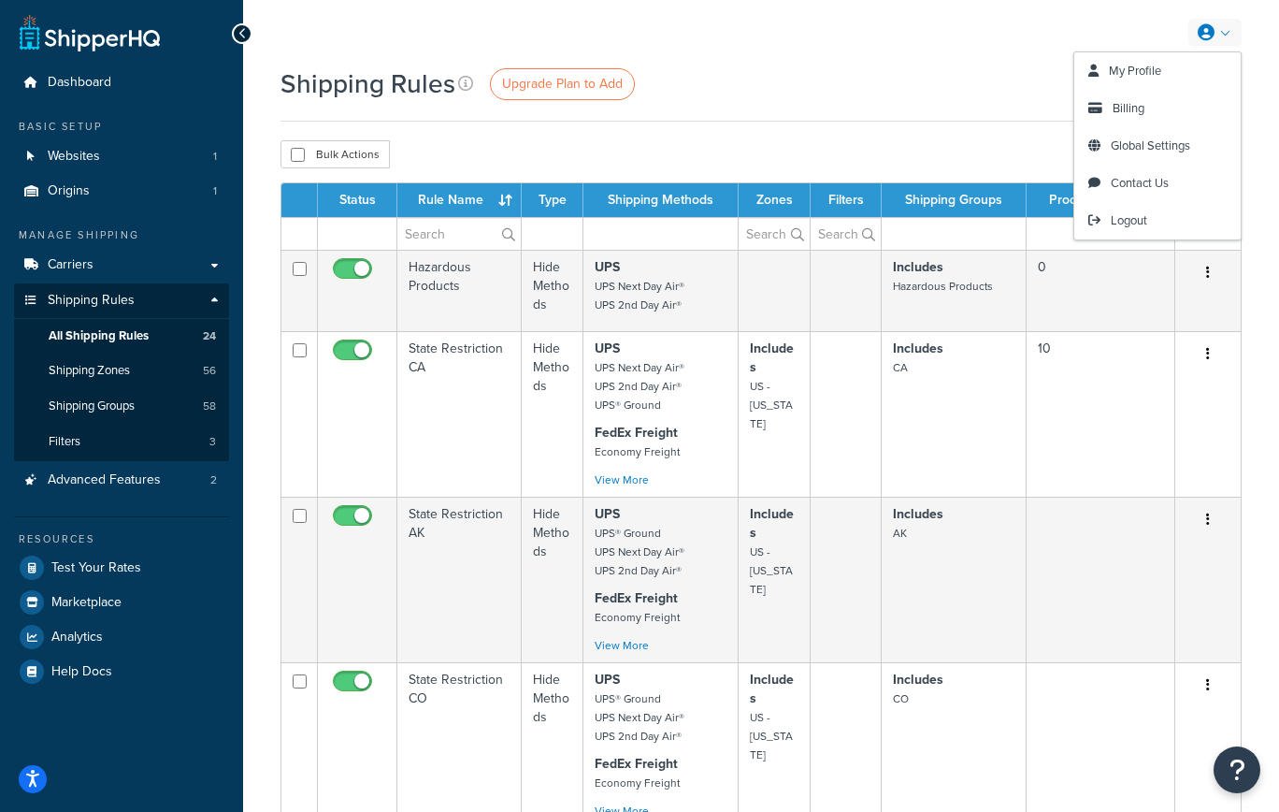
click at [1223, 30] on link at bounding box center [1215, 33] width 53 height 28
click at [1138, 145] on span "Global Settings" at bounding box center [1150, 146] width 79 height 18
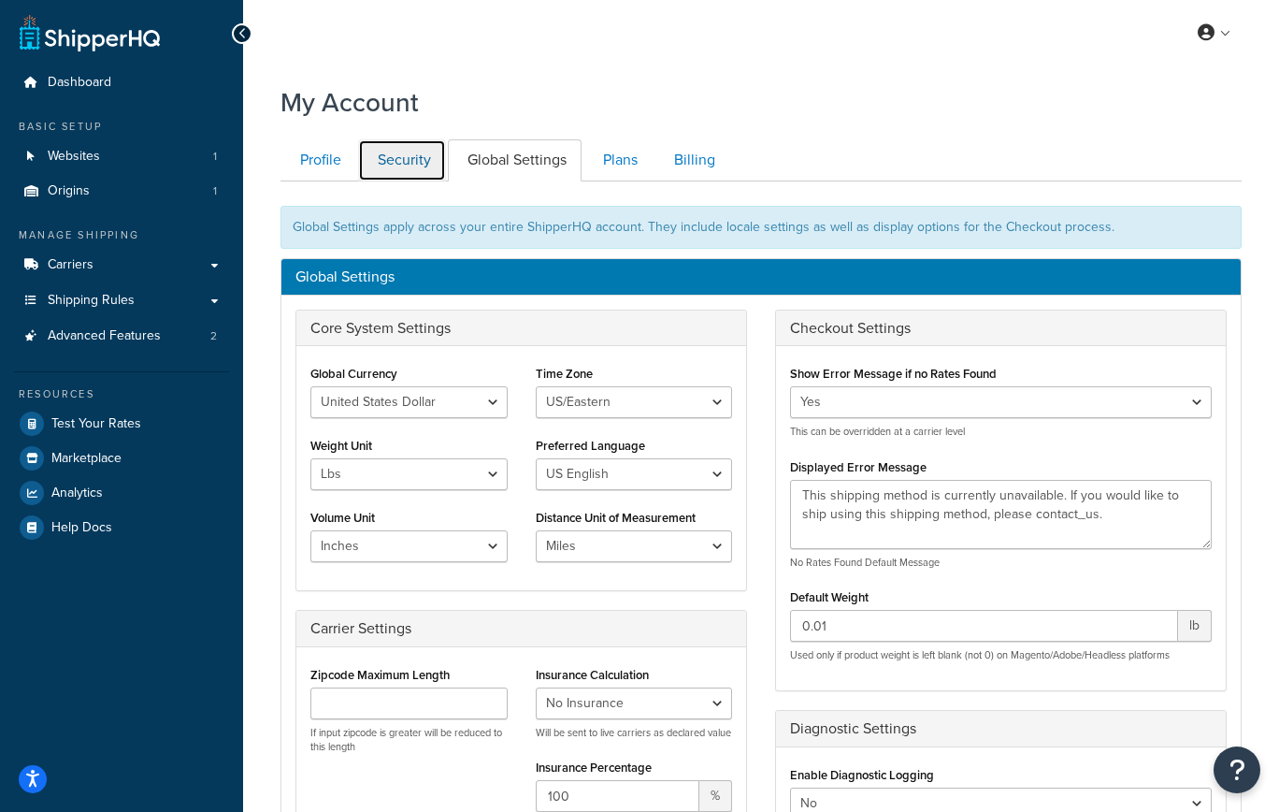
click at [411, 155] on link "Security" at bounding box center [402, 160] width 88 height 42
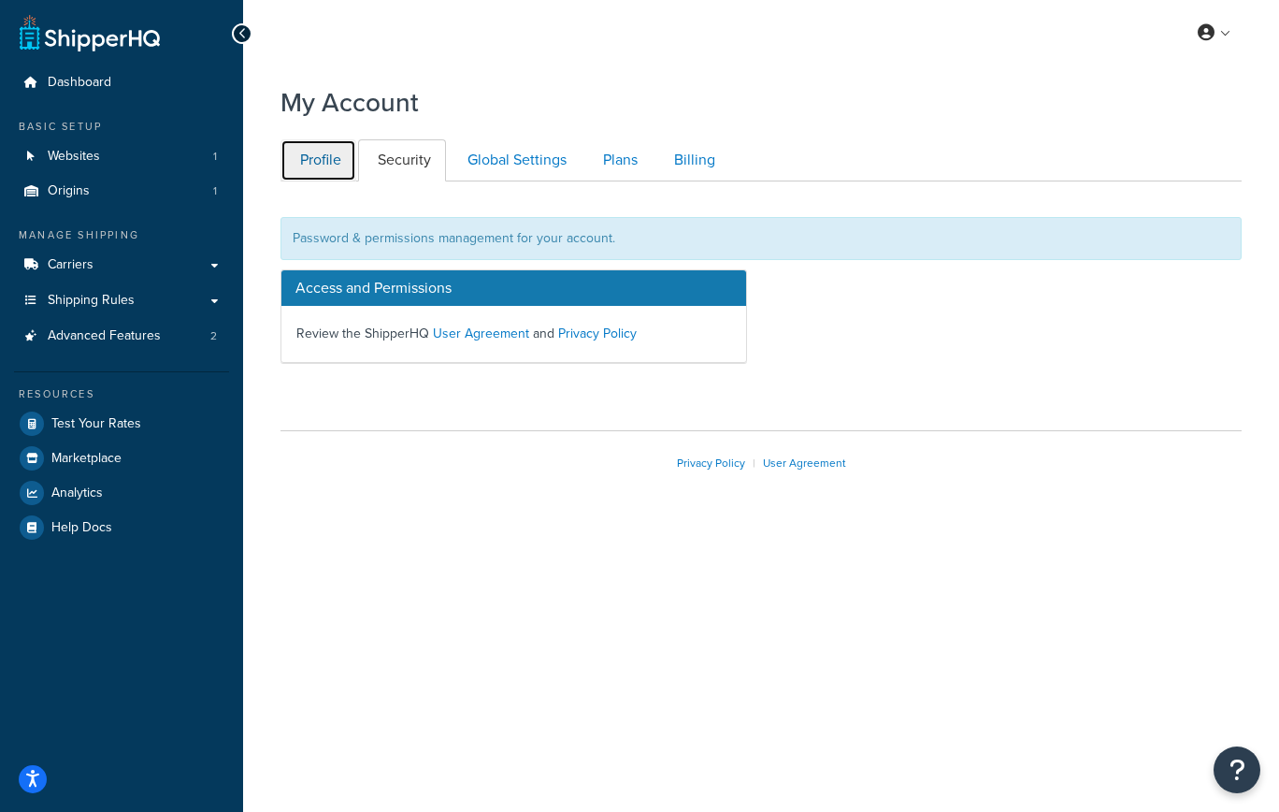
click at [335, 162] on link "Profile" at bounding box center [319, 160] width 76 height 42
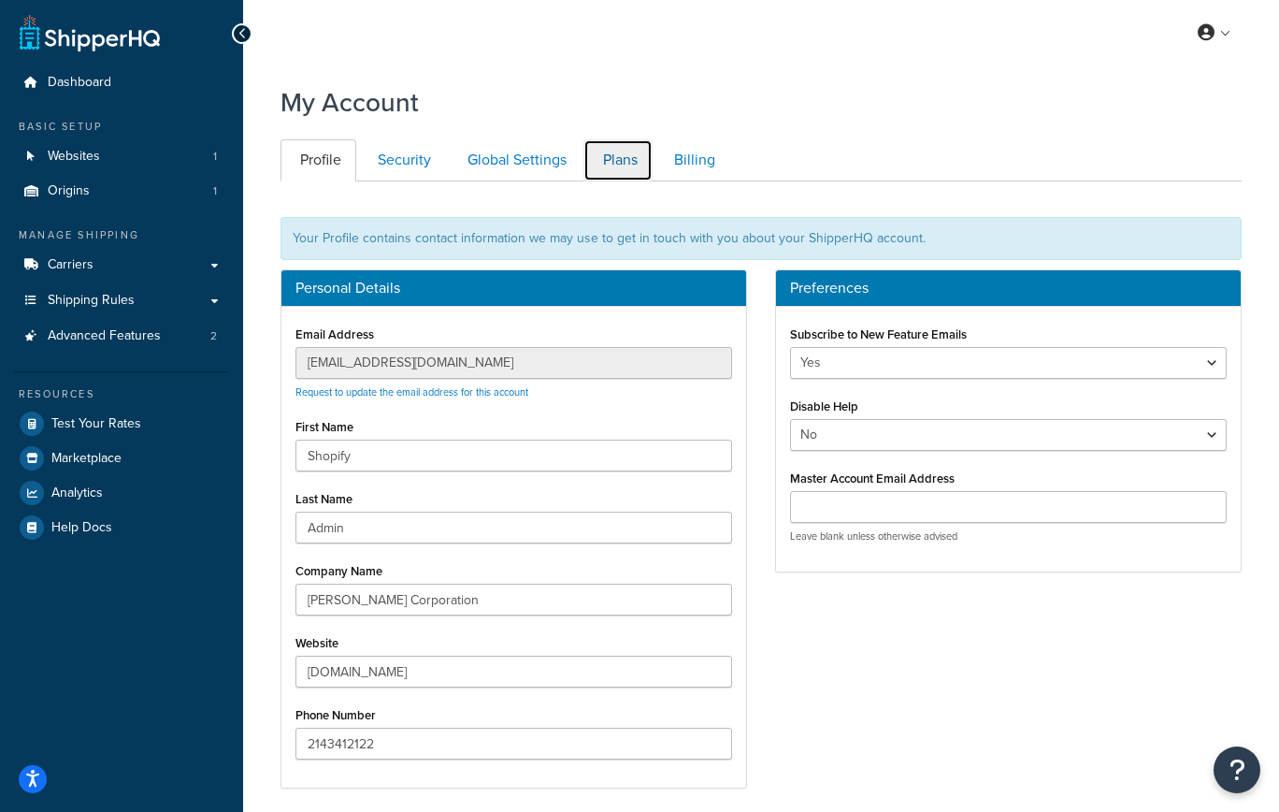
click at [622, 163] on link "Plans" at bounding box center [618, 160] width 69 height 42
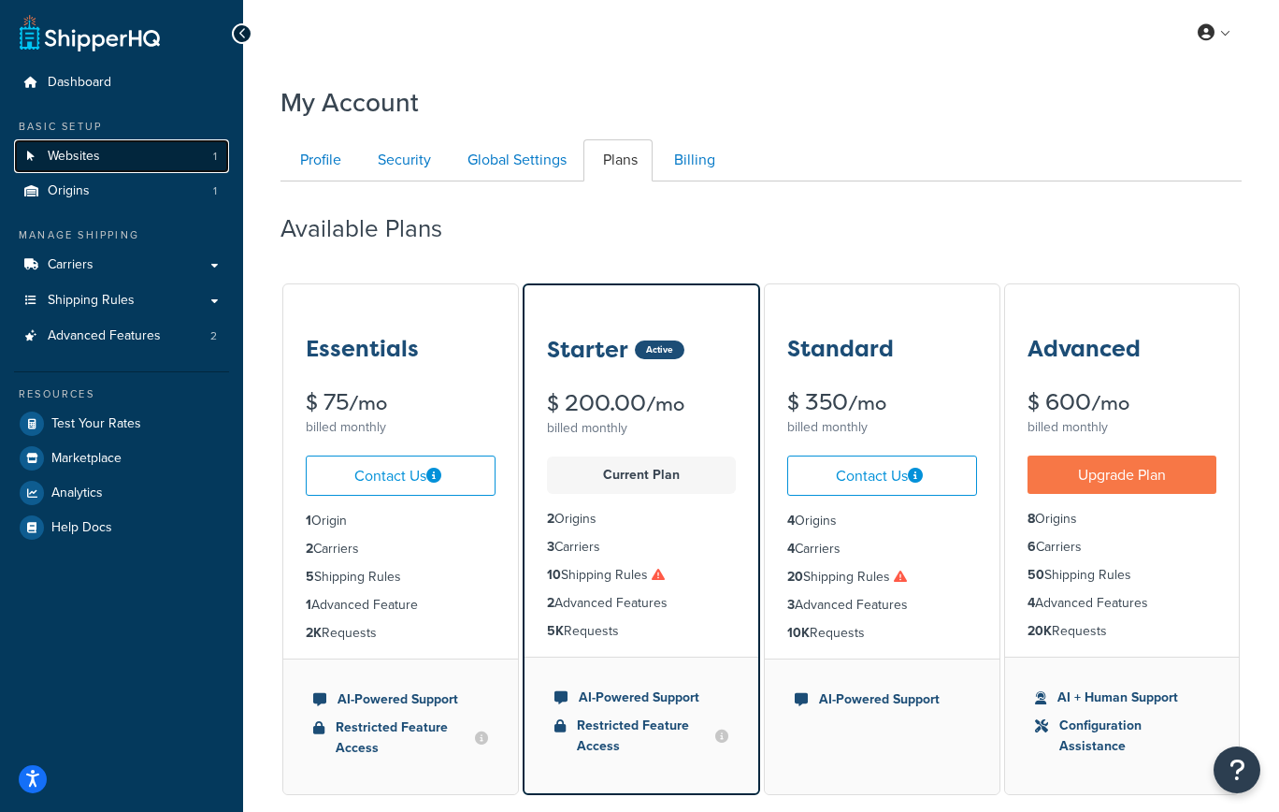
click at [117, 164] on link "Websites 1" at bounding box center [121, 156] width 215 height 35
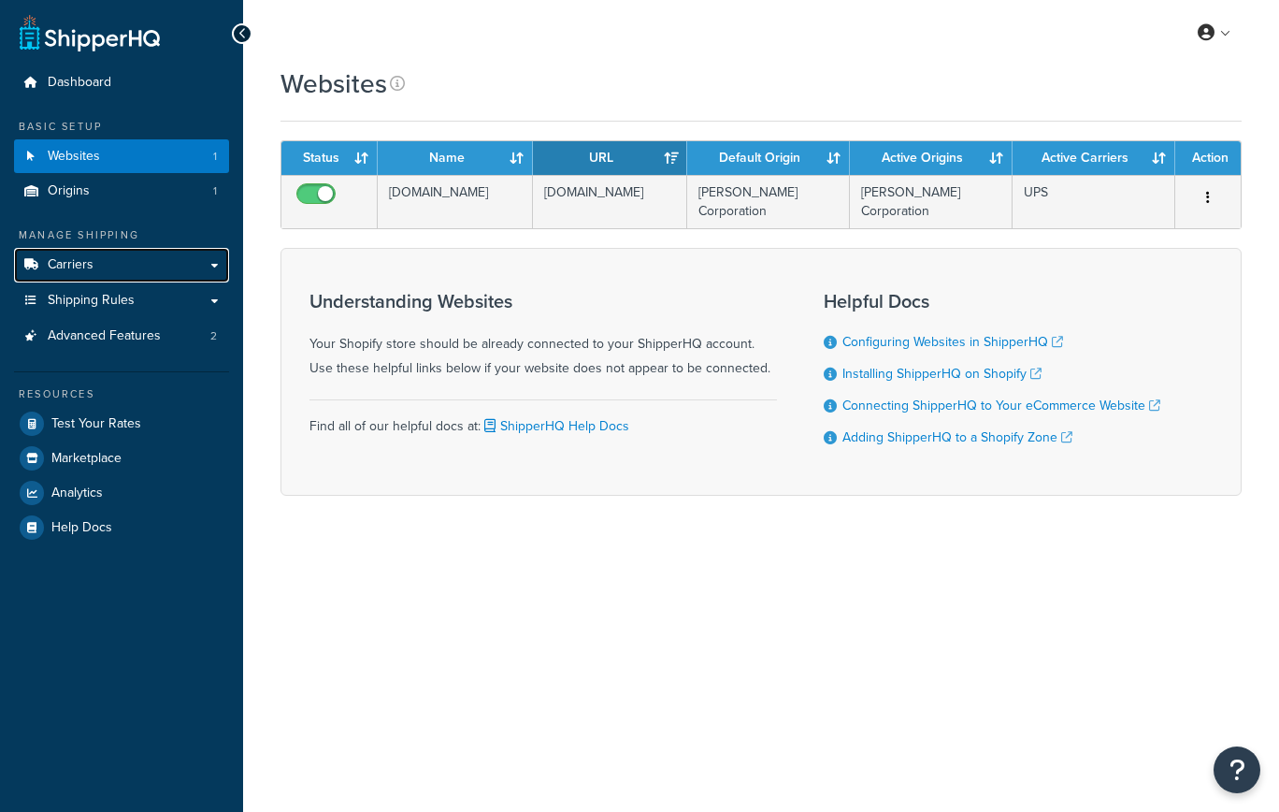
click at [102, 263] on link "Carriers" at bounding box center [121, 265] width 215 height 35
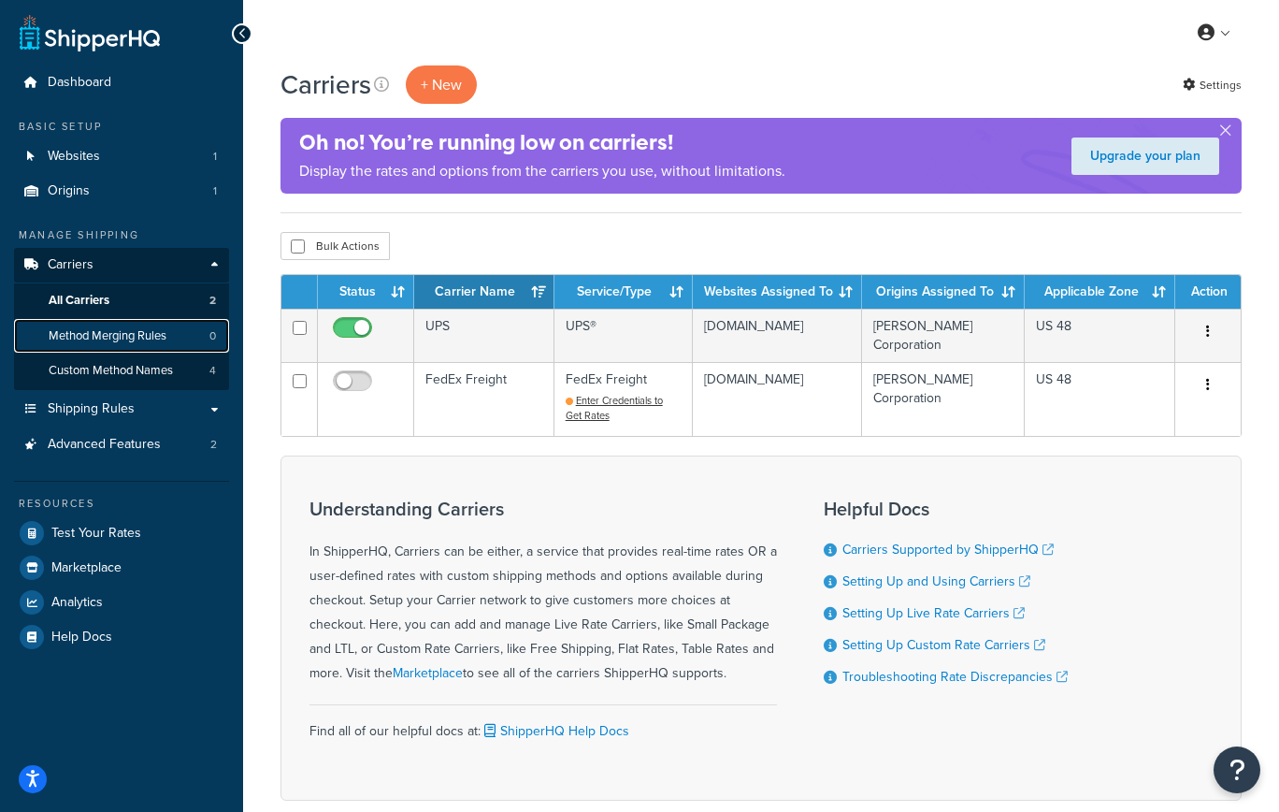
click at [137, 339] on span "Method Merging Rules" at bounding box center [108, 336] width 118 height 16
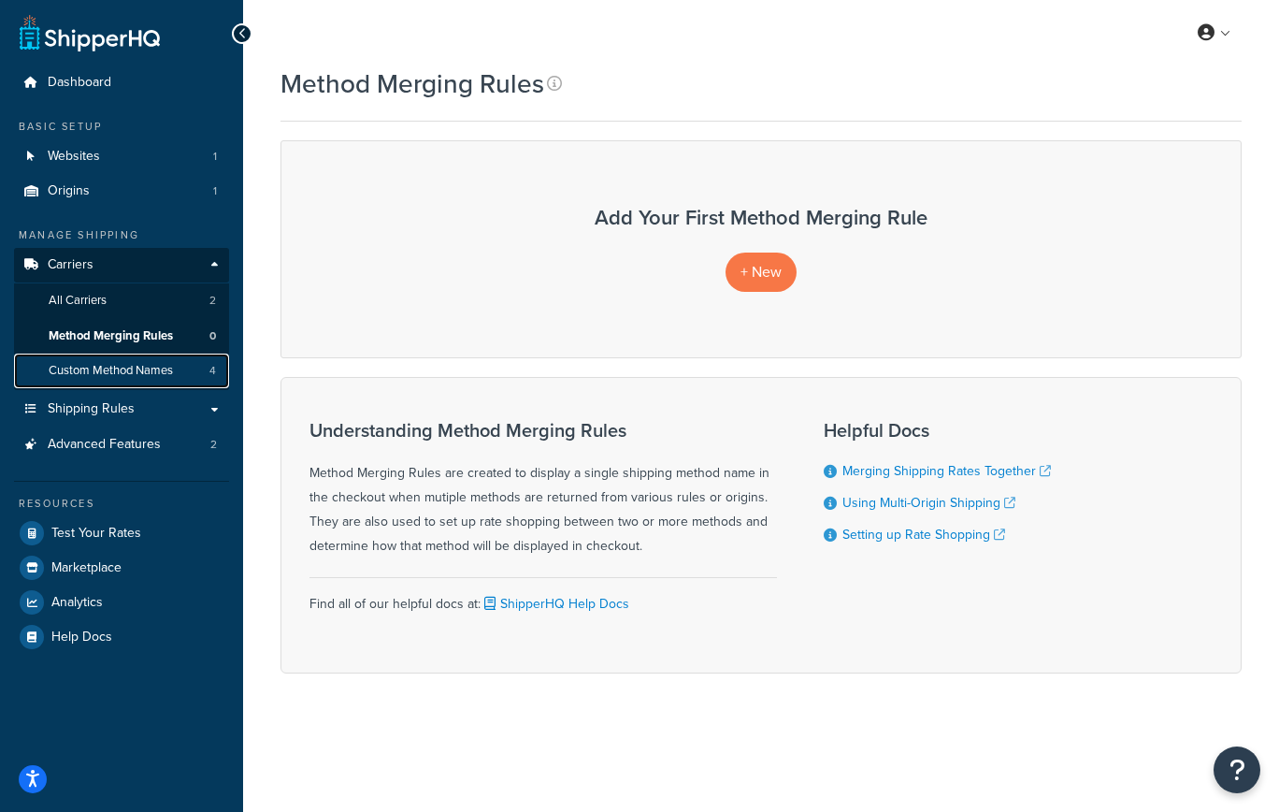
click at [113, 364] on span "Custom Method Names" at bounding box center [111, 371] width 124 height 16
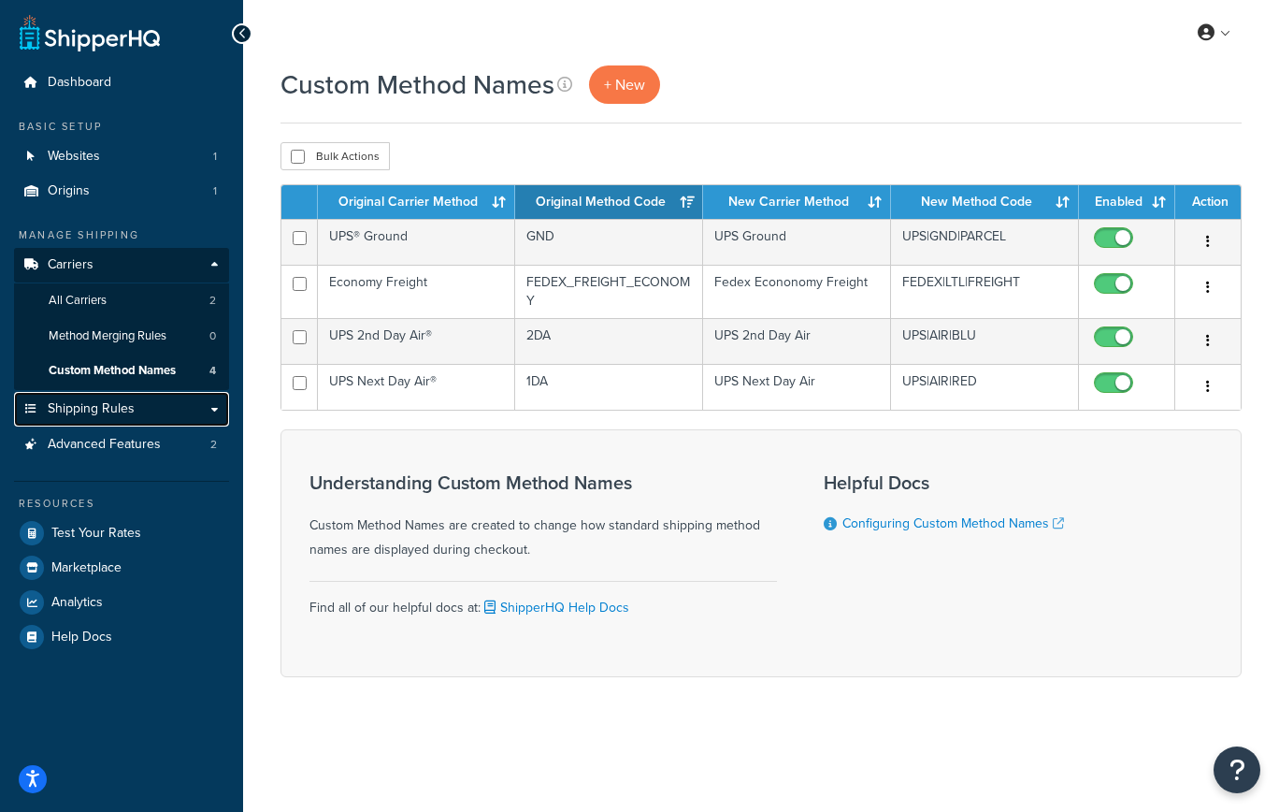
click at [94, 411] on span "Shipping Rules" at bounding box center [91, 409] width 87 height 16
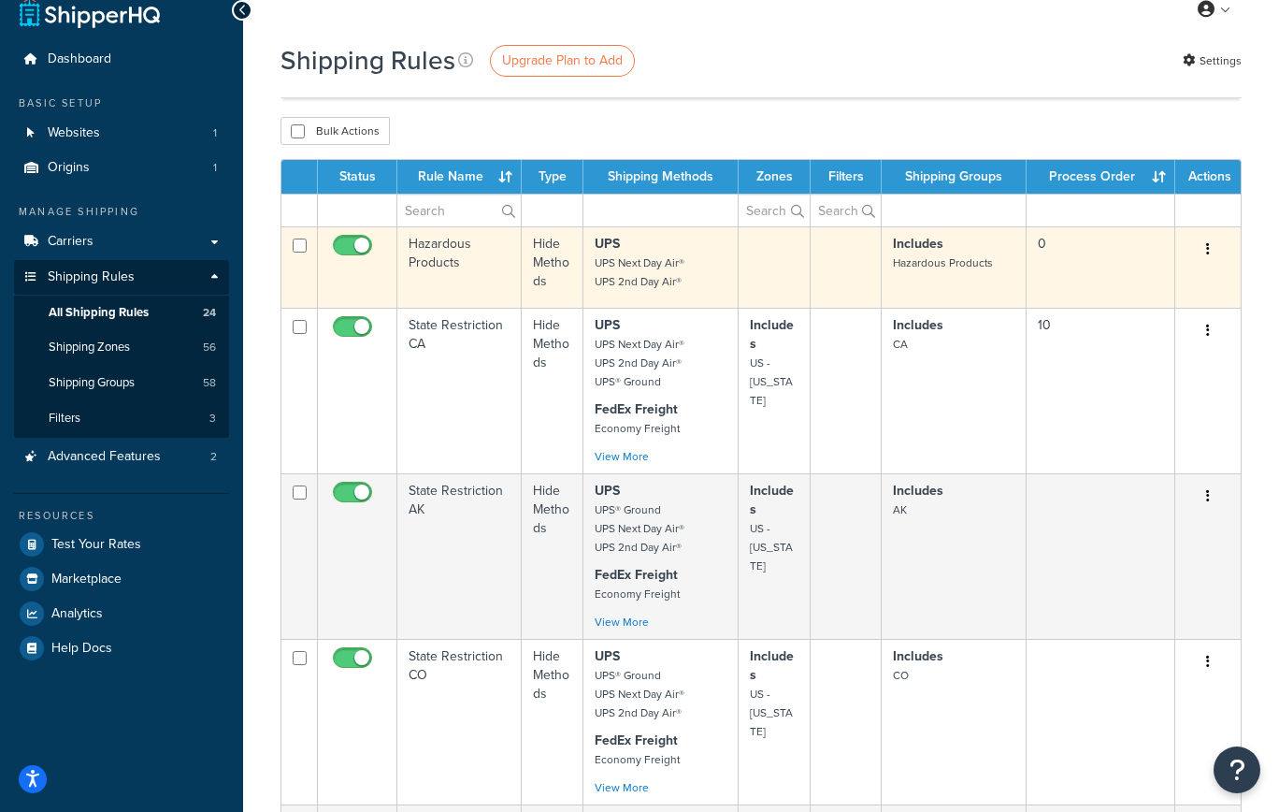
scroll to position [28, 0]
